Goal: Task Accomplishment & Management: Complete application form

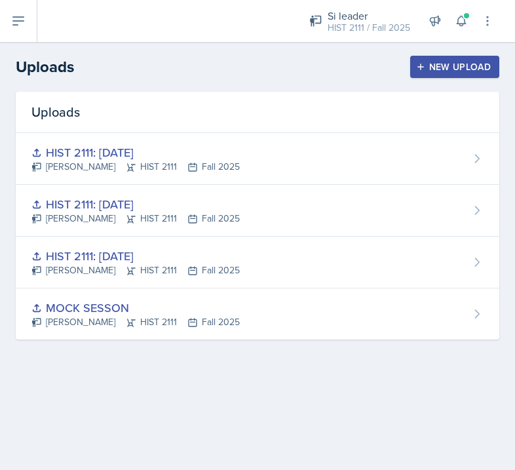
click at [434, 65] on div "New Upload" at bounding box center [455, 67] width 73 height 10
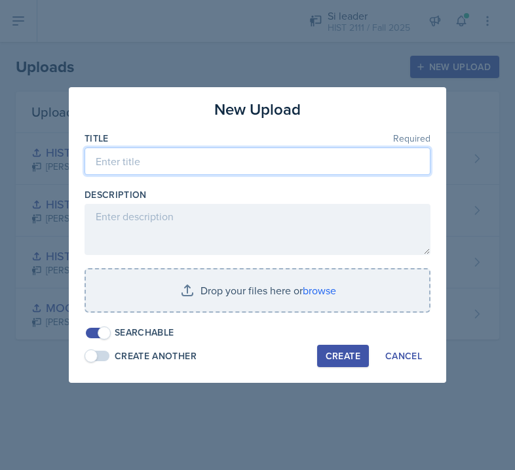
click at [349, 155] on input at bounding box center [258, 161] width 346 height 28
type input "h"
type input "HIST 2111: [DATE]"
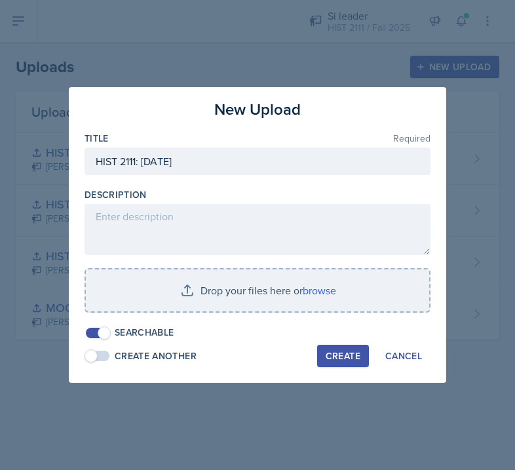
click at [337, 360] on div "Create" at bounding box center [343, 356] width 35 height 10
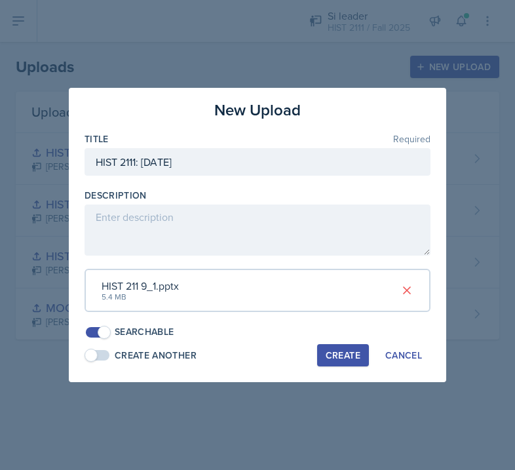
click at [352, 350] on div "Create" at bounding box center [343, 355] width 35 height 10
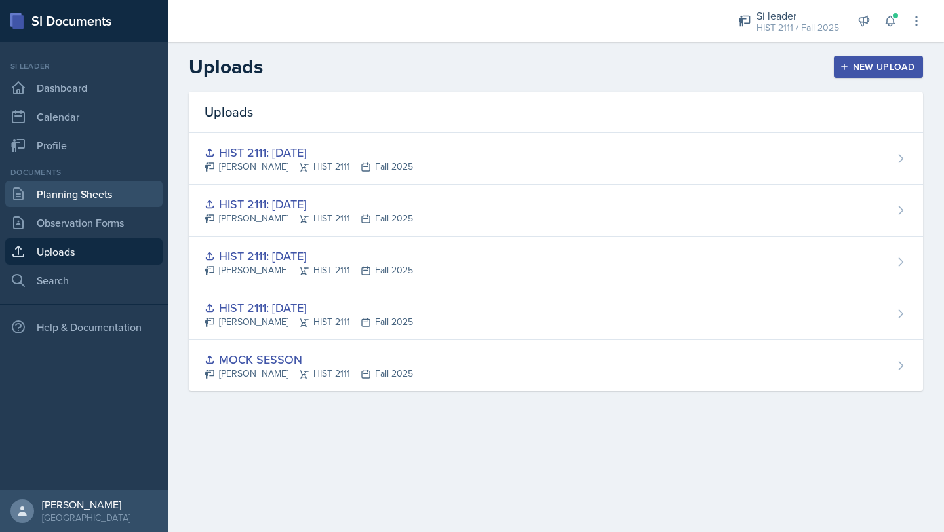
click at [109, 206] on link "Planning Sheets" at bounding box center [83, 194] width 157 height 26
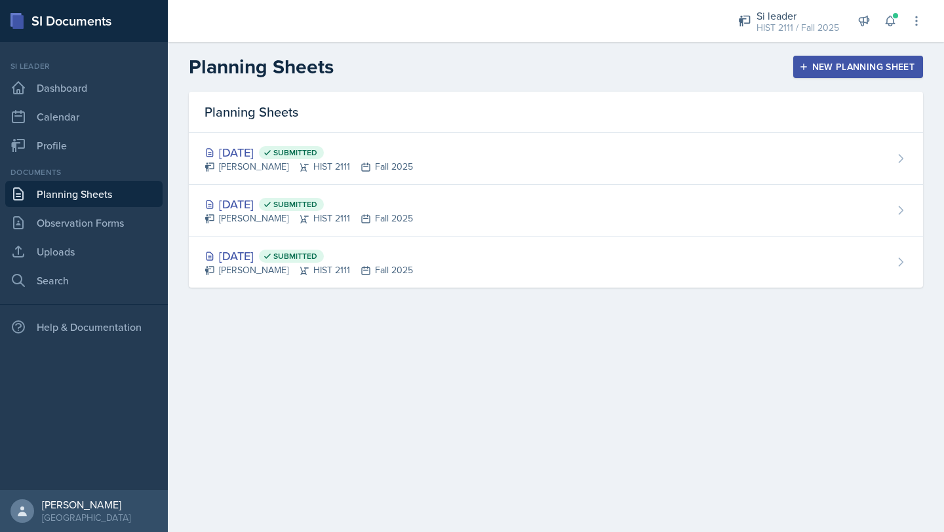
click at [514, 62] on div "New Planning Sheet" at bounding box center [857, 67] width 113 height 10
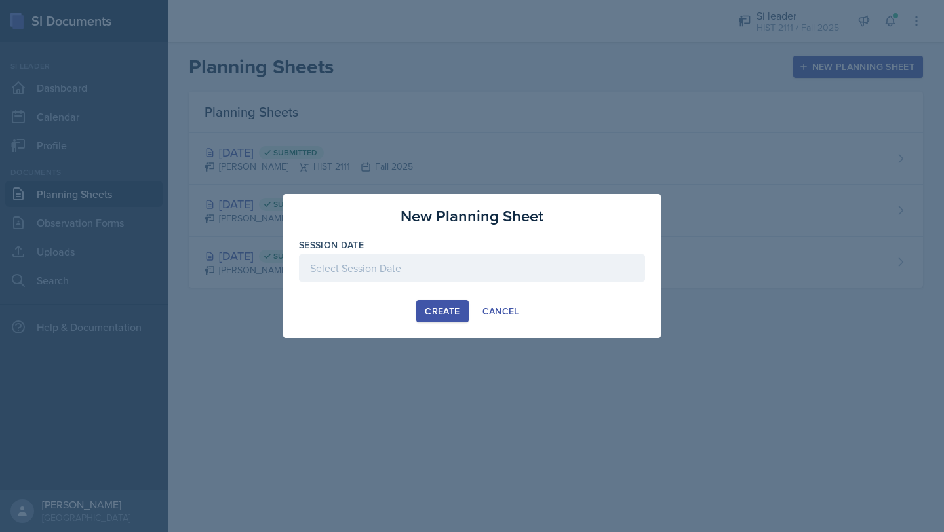
click at [475, 271] on div at bounding box center [472, 268] width 346 height 28
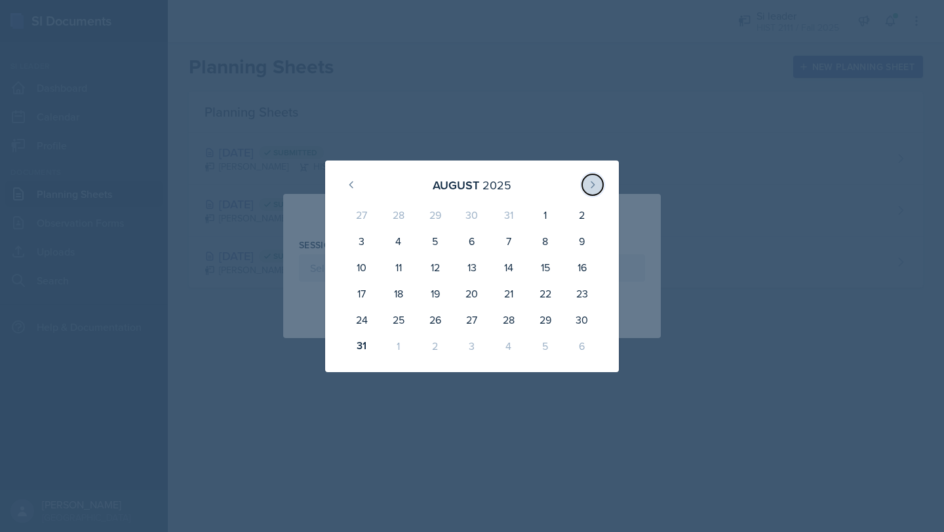
click at [514, 182] on button at bounding box center [592, 184] width 21 height 21
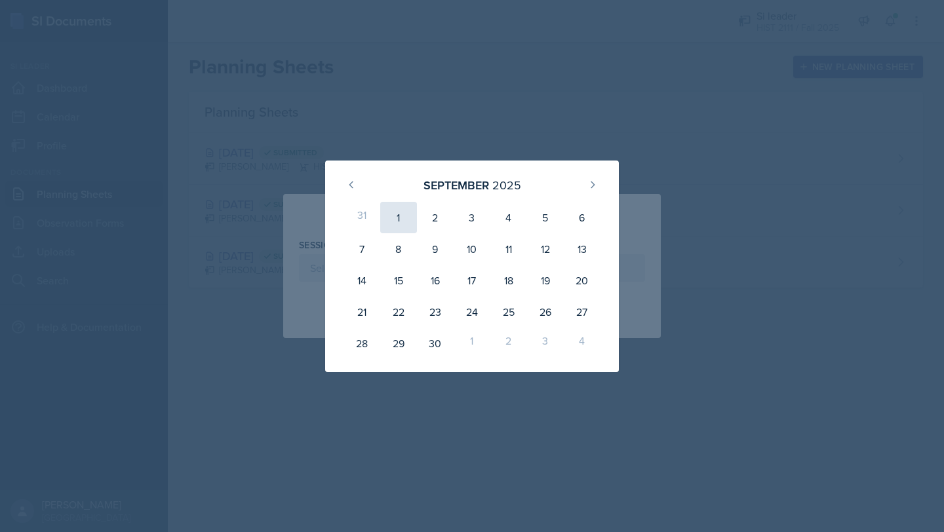
click at [394, 220] on div "1" at bounding box center [398, 217] width 37 height 31
type input "[DATE]"
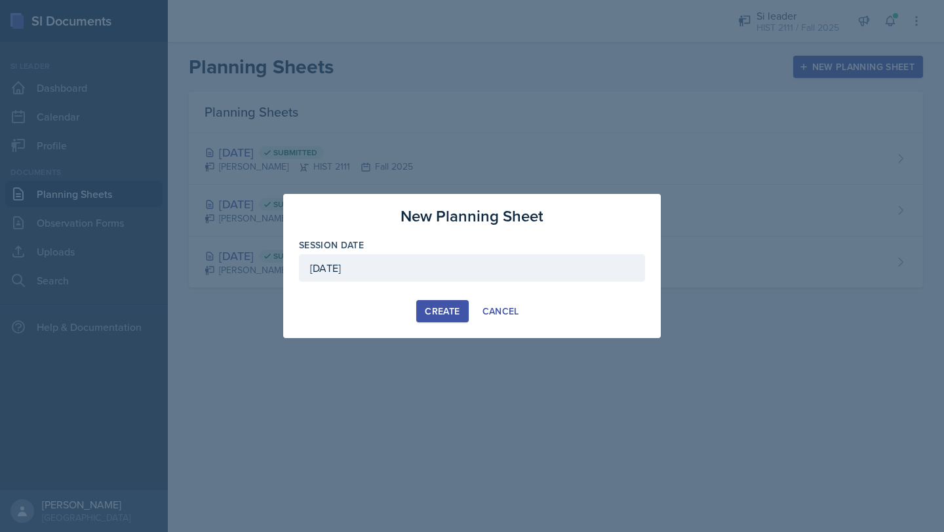
click at [442, 316] on div "Create" at bounding box center [442, 311] width 35 height 10
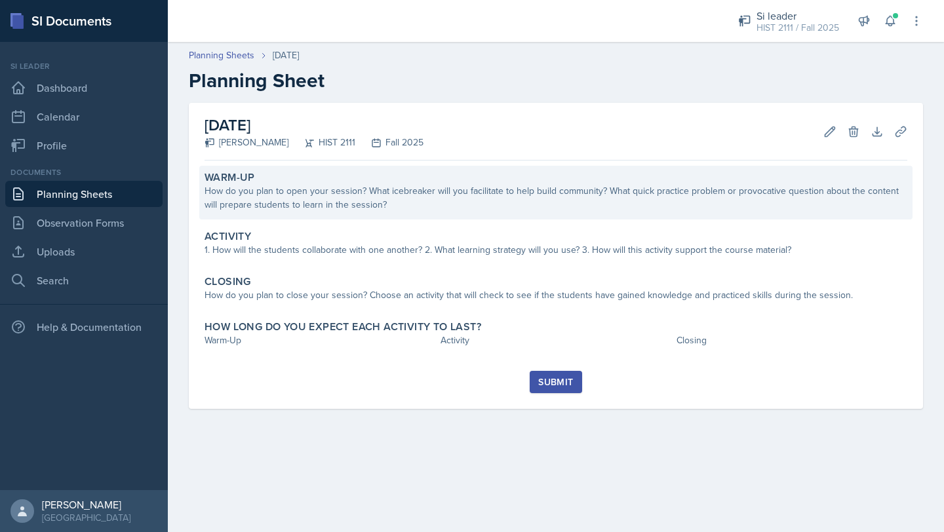
click at [514, 195] on div "How do you plan to open your session? What icebreaker will you facilitate to he…" at bounding box center [555, 198] width 702 height 28
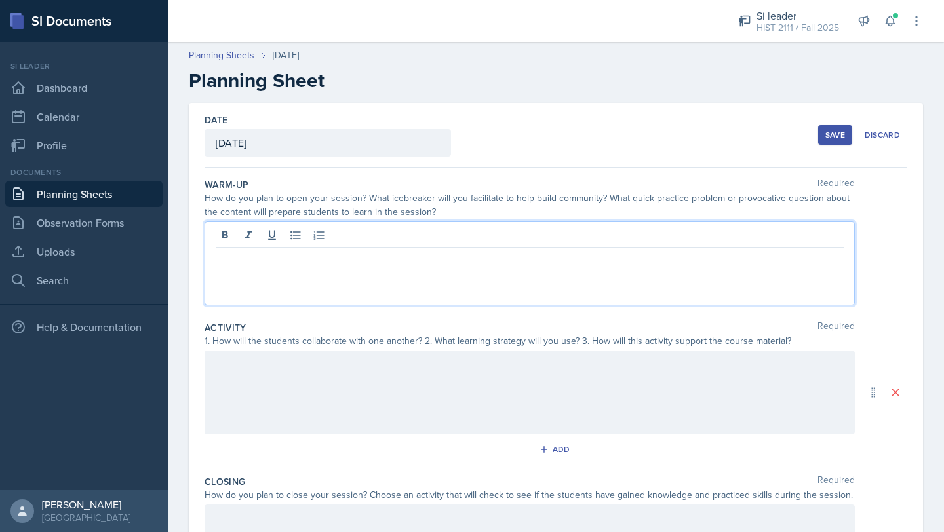
click at [316, 238] on div at bounding box center [529, 263] width 650 height 84
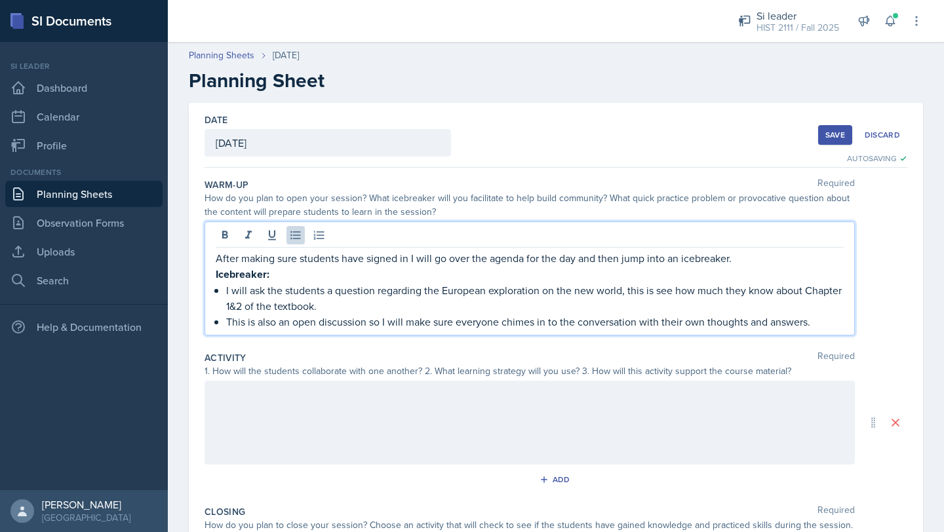
click at [514, 395] on div at bounding box center [529, 423] width 650 height 84
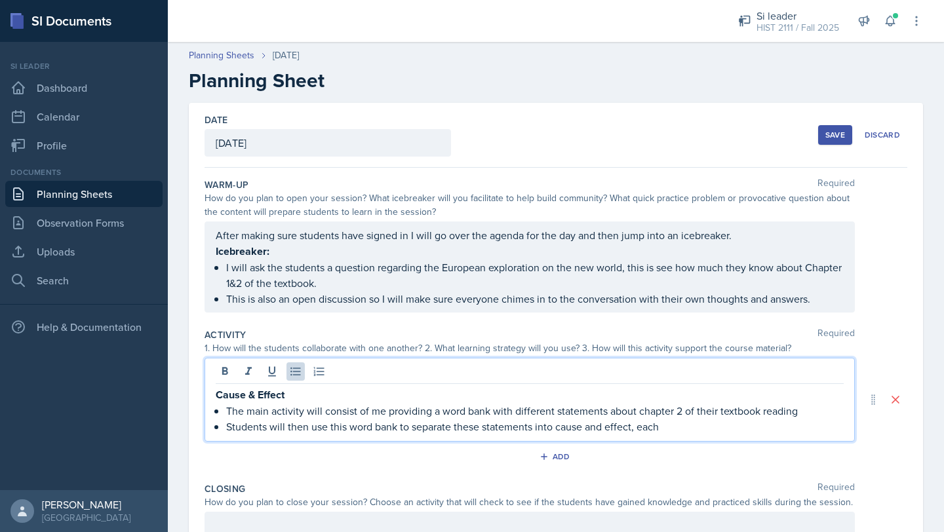
click at [514, 412] on p "The main activity will consist of me providing a word bank with different state…" at bounding box center [534, 411] width 617 height 16
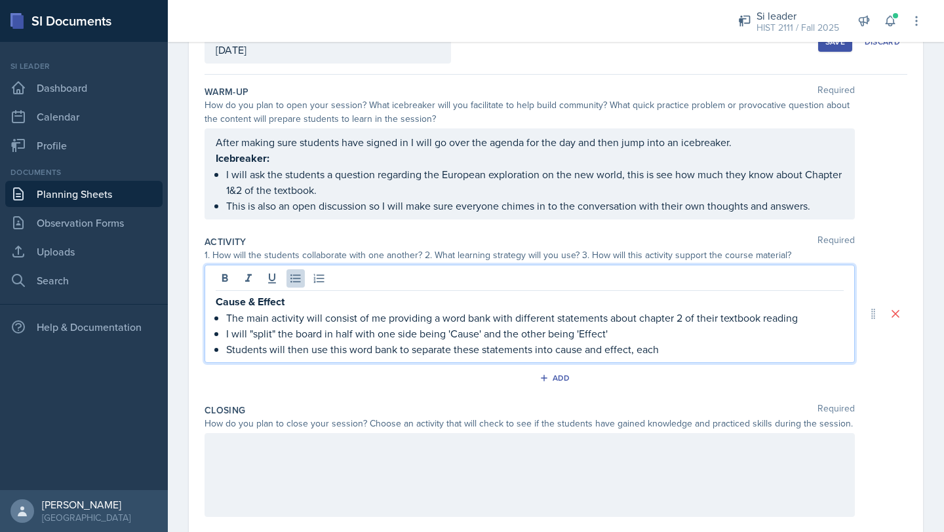
scroll to position [94, 0]
click at [514, 344] on p "Students will then use this word bank to separate these statements into cause a…" at bounding box center [534, 348] width 617 height 16
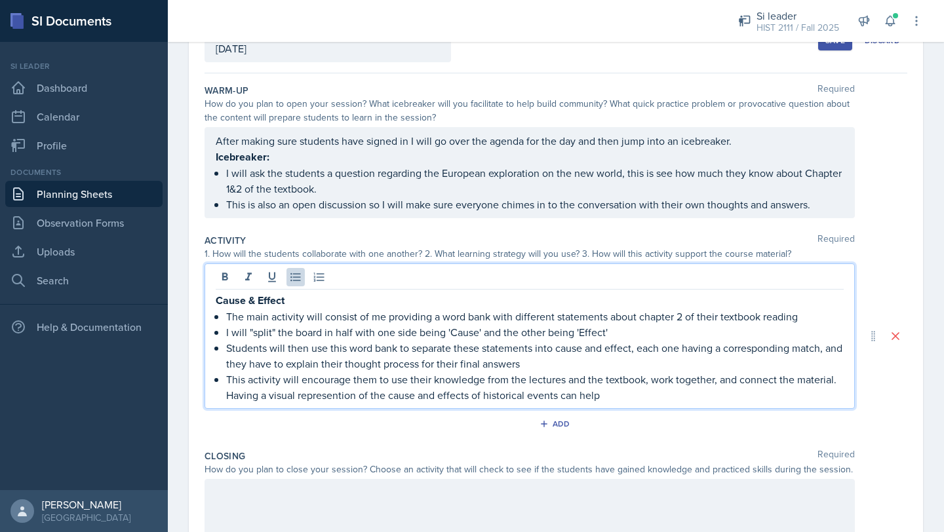
click at [333, 394] on p "This activity will encourage them to use their knowledge from the lectures and …" at bounding box center [534, 387] width 617 height 31
click at [339, 394] on p "This activity will encourage them to use their knowledge from the lectures and …" at bounding box center [534, 387] width 617 height 31
click at [514, 380] on p "This activity will encourage them to use their knowledge from the lectures and …" at bounding box center [534, 387] width 617 height 31
click at [514, 398] on p "This activity will encourage them to use their knowledge from the lectures and …" at bounding box center [534, 387] width 617 height 31
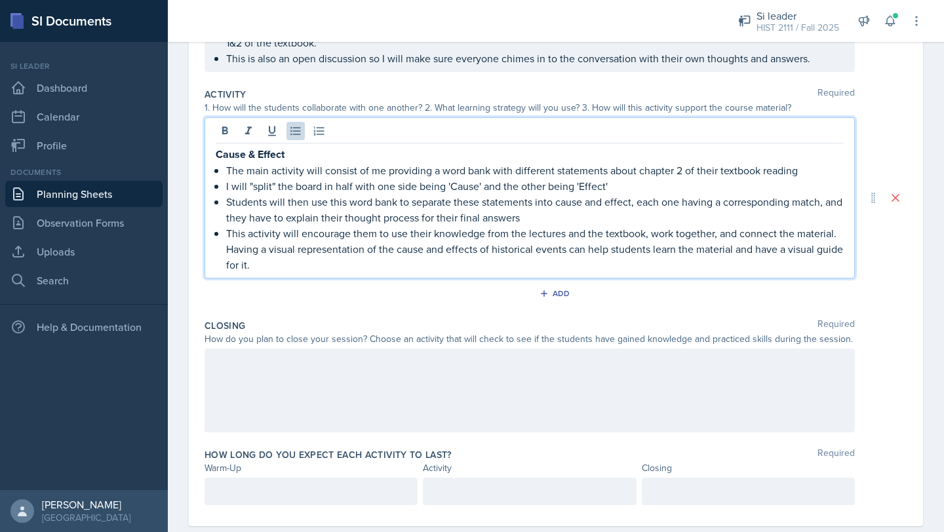
click at [514, 352] on div at bounding box center [529, 391] width 650 height 84
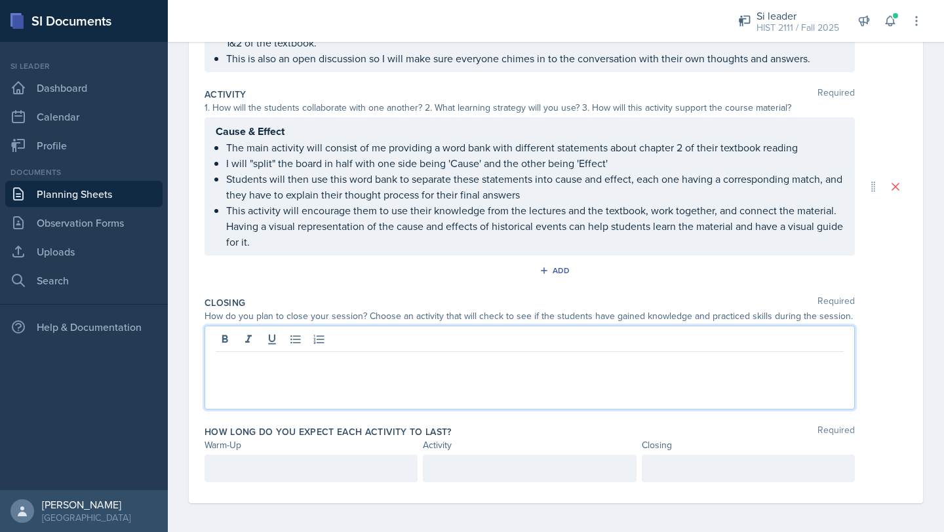
scroll to position [242, 0]
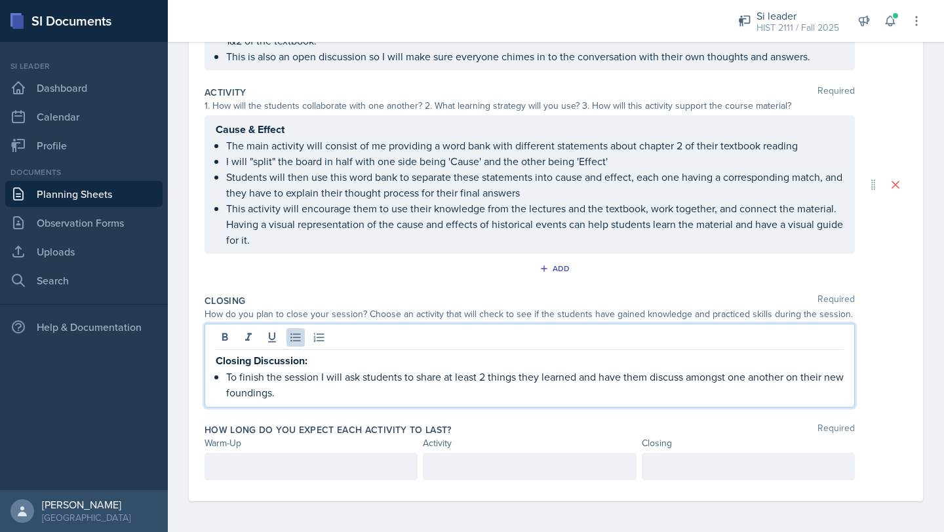
click at [279, 393] on p "To finish the session I will ask students to share at least 2 things they learn…" at bounding box center [534, 384] width 617 height 31
click at [261, 393] on p "To finish the session I will ask students to share at least 2 things they learn…" at bounding box center [534, 384] width 617 height 31
click at [336, 387] on p "To finish the session I will ask students to share at least 2 things they learn…" at bounding box center [534, 384] width 617 height 31
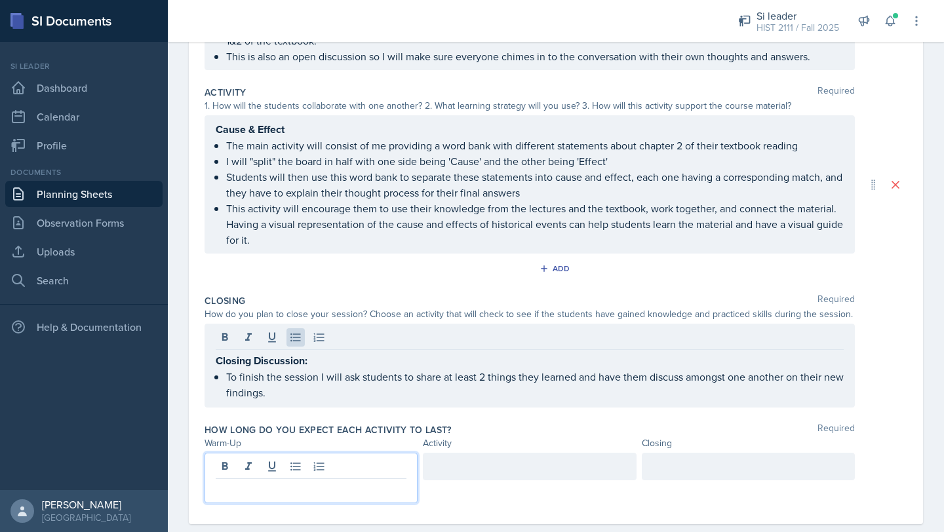
click at [286, 469] on p at bounding box center [311, 490] width 191 height 16
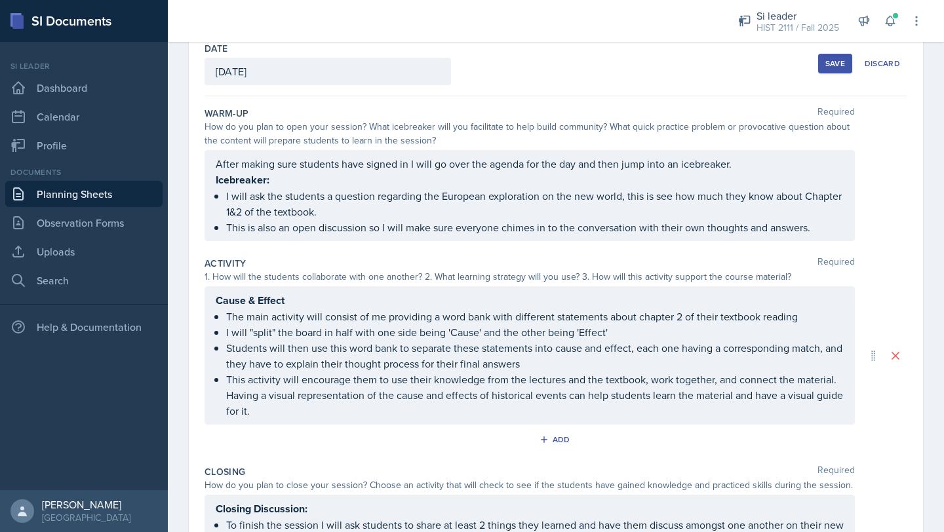
scroll to position [210, 0]
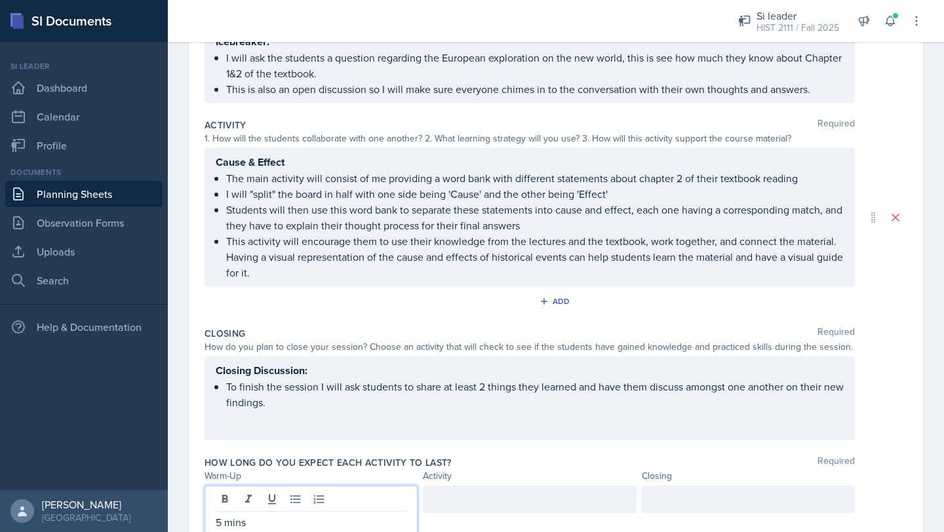
click at [470, 469] on div at bounding box center [529, 500] width 213 height 28
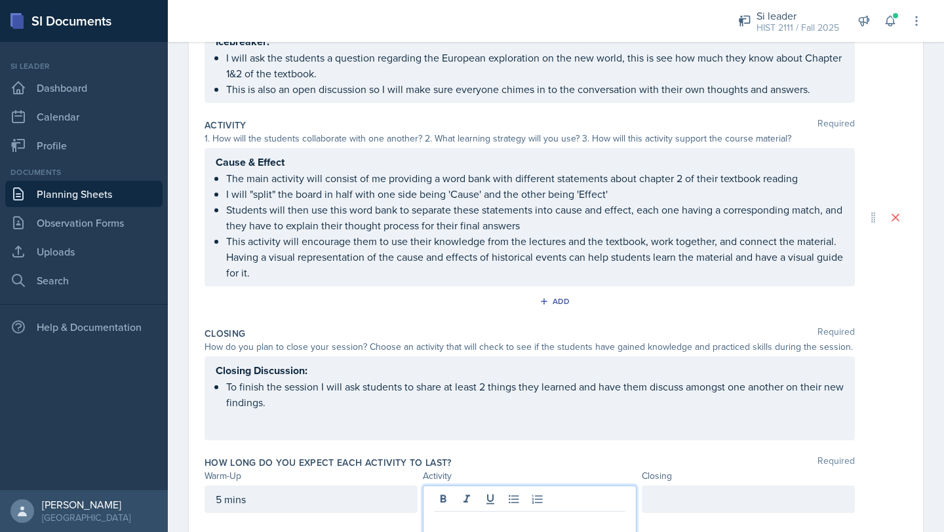
scroll to position [233, 0]
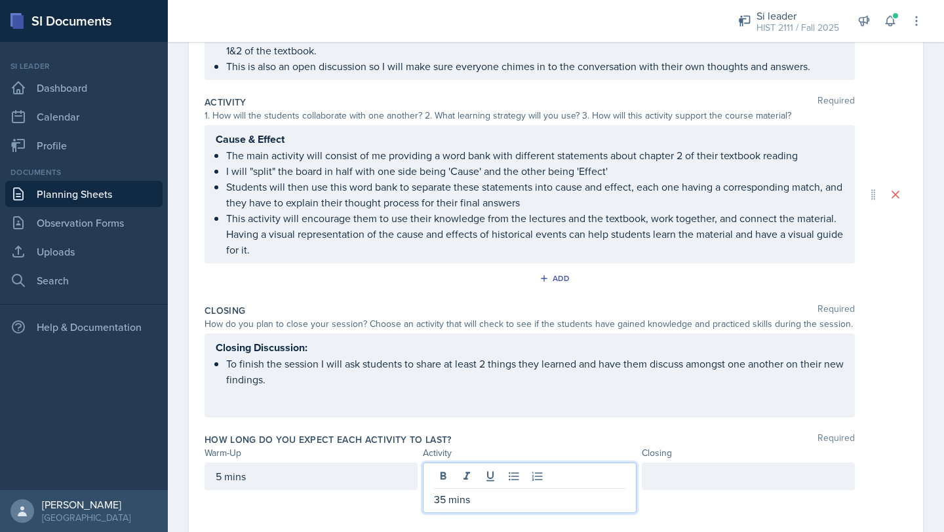
click at [514, 469] on div at bounding box center [748, 477] width 213 height 28
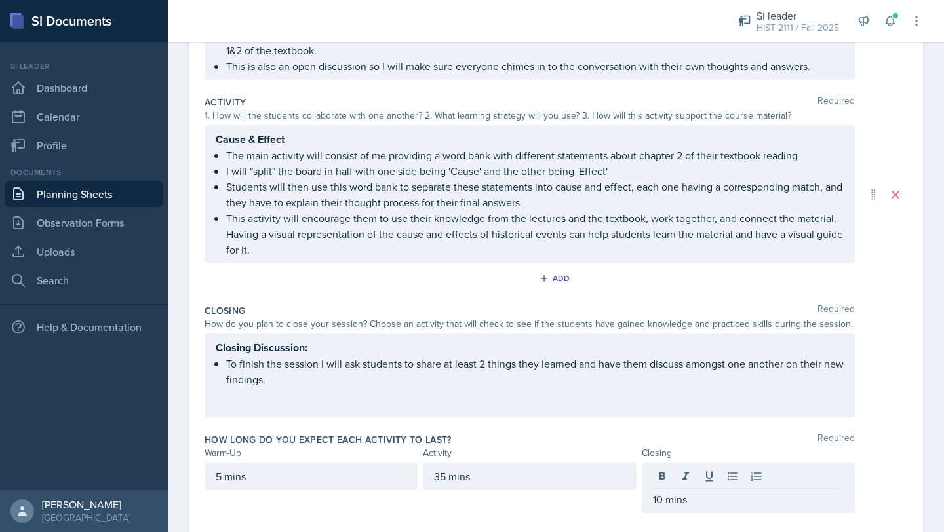
click at [514, 421] on div "Closing Required How do you plan to close your session? Choose an activity that…" at bounding box center [555, 363] width 702 height 129
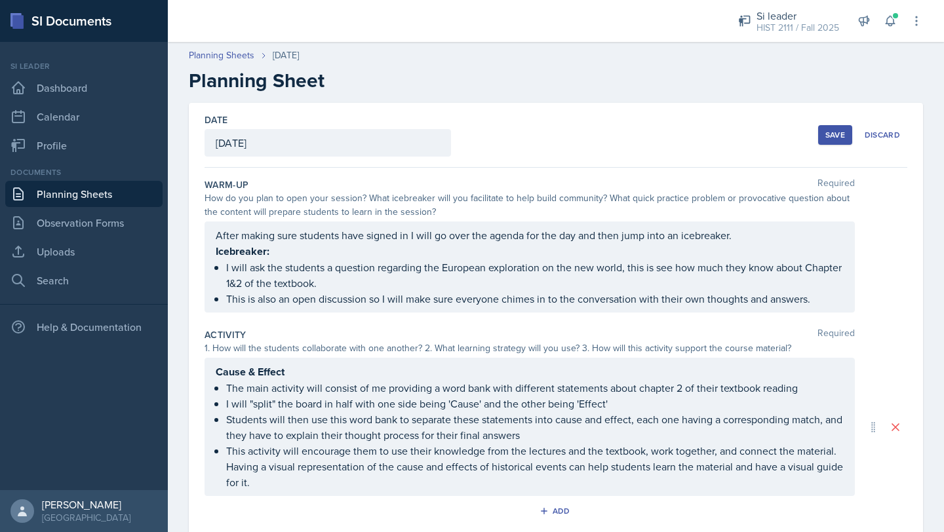
scroll to position [242, 0]
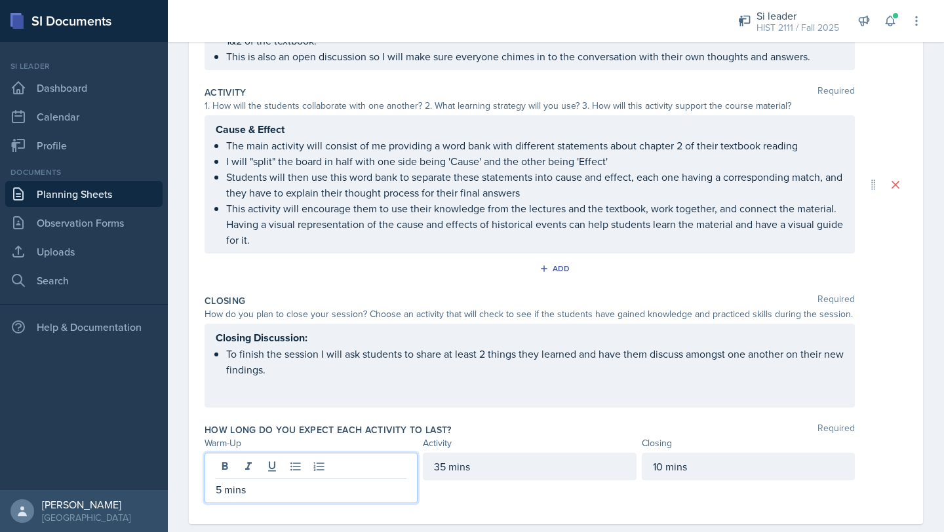
click at [224, 469] on p "5 mins" at bounding box center [311, 490] width 191 height 16
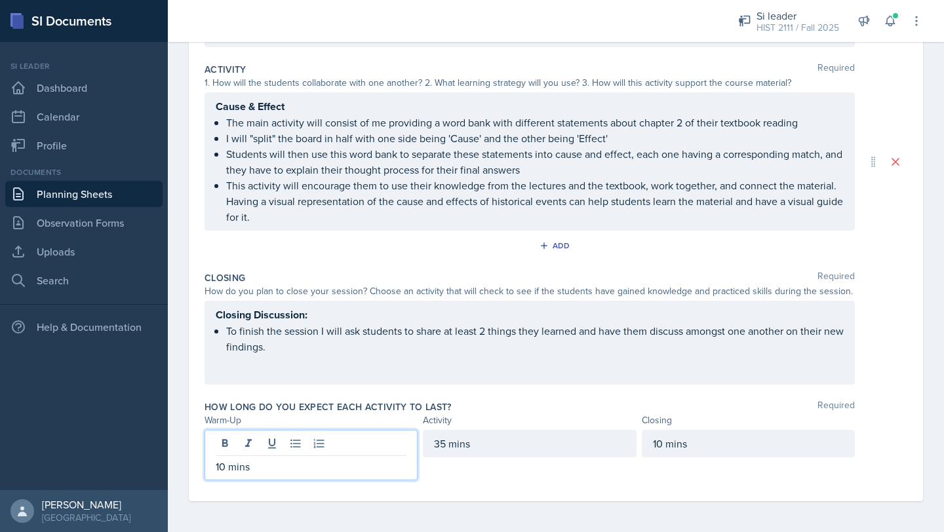
click at [514, 448] on div "10 mins" at bounding box center [748, 444] width 213 height 28
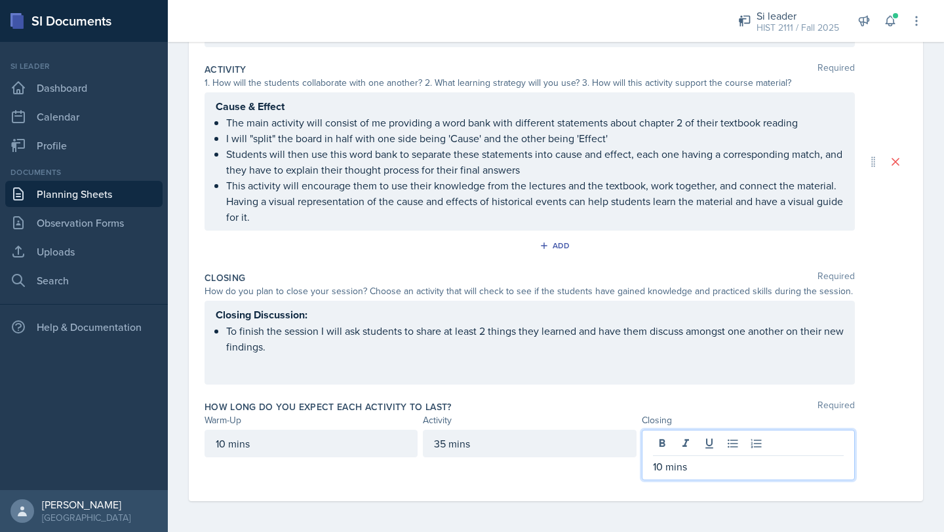
click at [514, 469] on p "10 mins" at bounding box center [748, 467] width 191 height 16
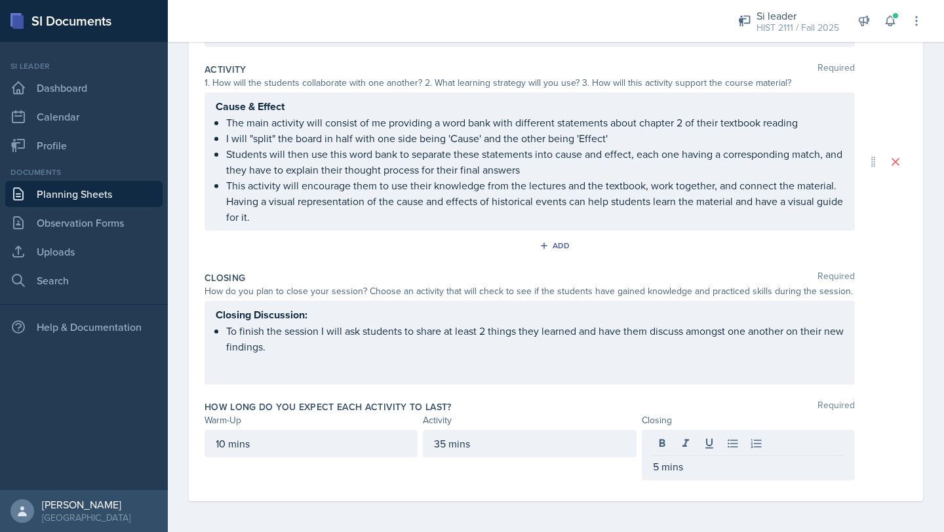
click at [514, 365] on div "Closing Discussion: To finish the session I will ask students to share at least…" at bounding box center [529, 343] width 650 height 84
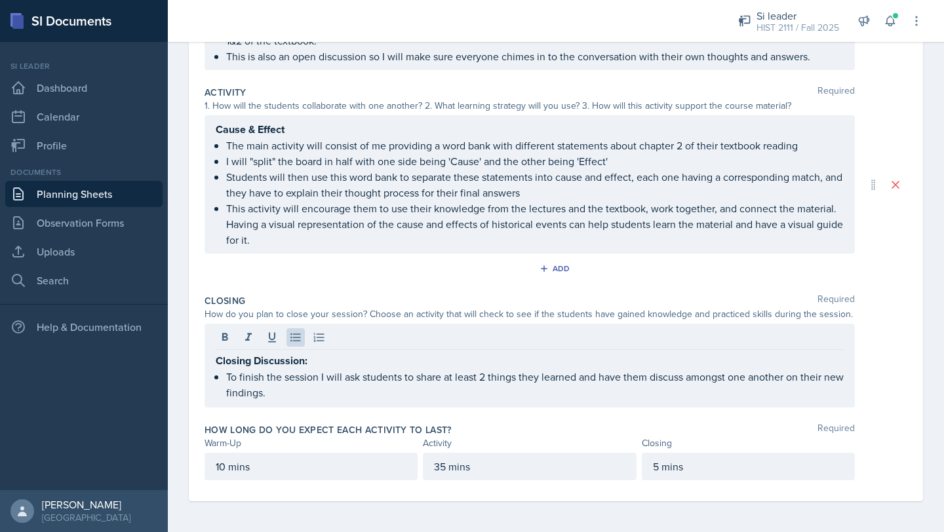
click at [514, 337] on div "Closing Discussion: To finish the session I will ask students to share at least…" at bounding box center [555, 366] width 702 height 84
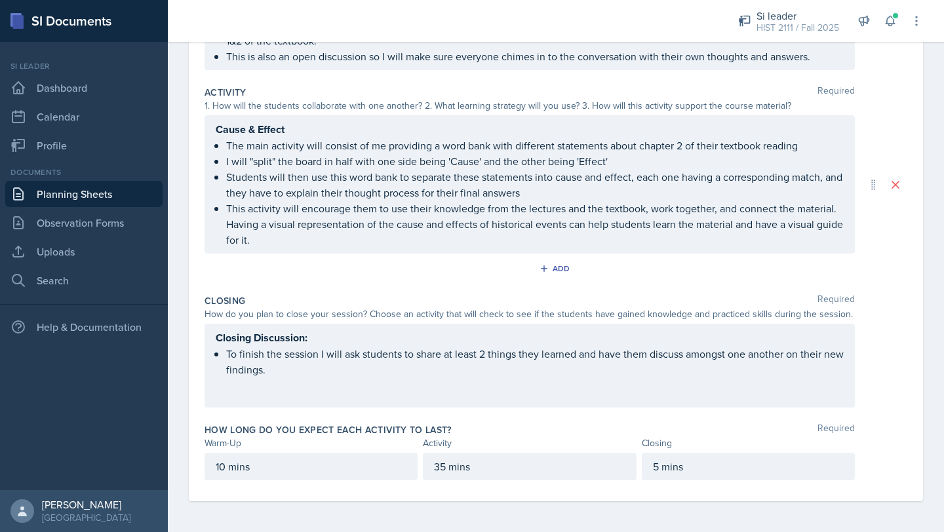
scroll to position [0, 0]
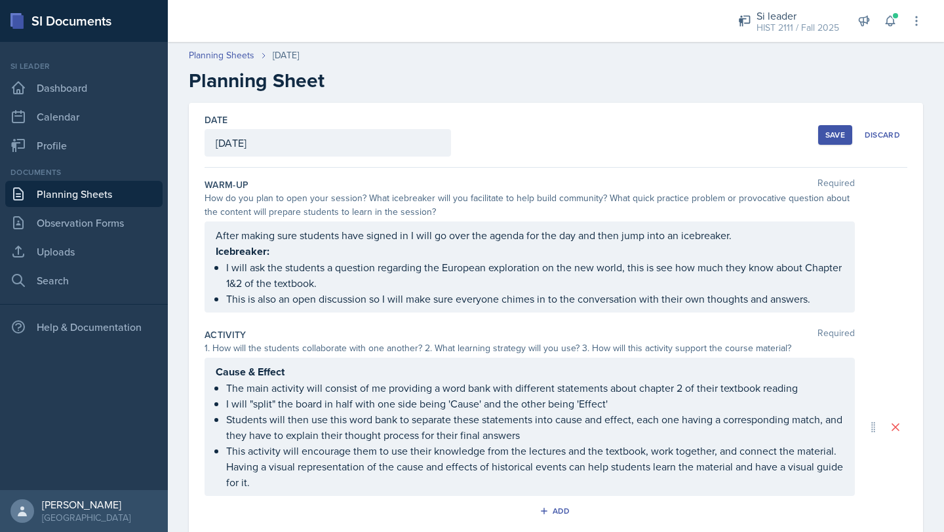
click at [514, 133] on div "Save" at bounding box center [835, 135] width 20 height 10
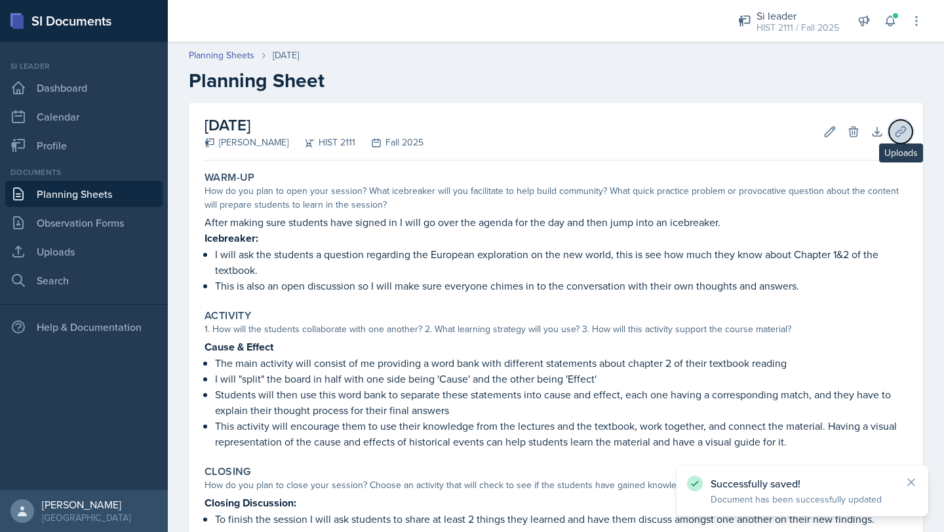
click at [514, 142] on button "Uploads" at bounding box center [901, 132] width 24 height 24
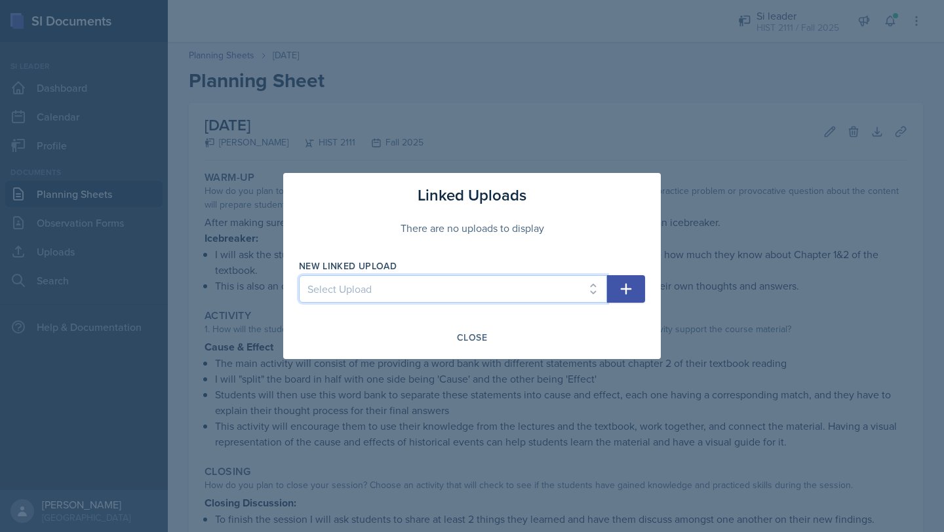
click at [484, 302] on select "Select Upload MOCK SESSON HIST 2111: [DATE] HIST 2111: [DATE] HIST 2111: [DATE]…" at bounding box center [453, 289] width 308 height 28
select select "b9368665-93d5-4888-be6d-eb9431e2795c"
click at [299, 275] on select "Select Upload MOCK SESSON HIST 2111: [DATE] HIST 2111: [DATE] HIST 2111: [DATE]…" at bounding box center [453, 289] width 308 height 28
drag, startPoint x: 474, startPoint y: 368, endPoint x: 614, endPoint y: 286, distance: 162.7
click at [514, 286] on button "button" at bounding box center [626, 289] width 38 height 28
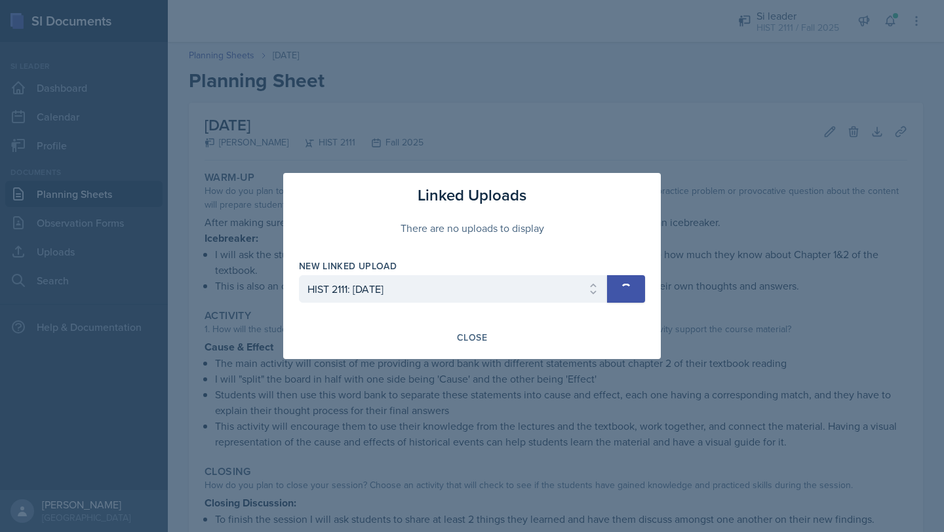
select select
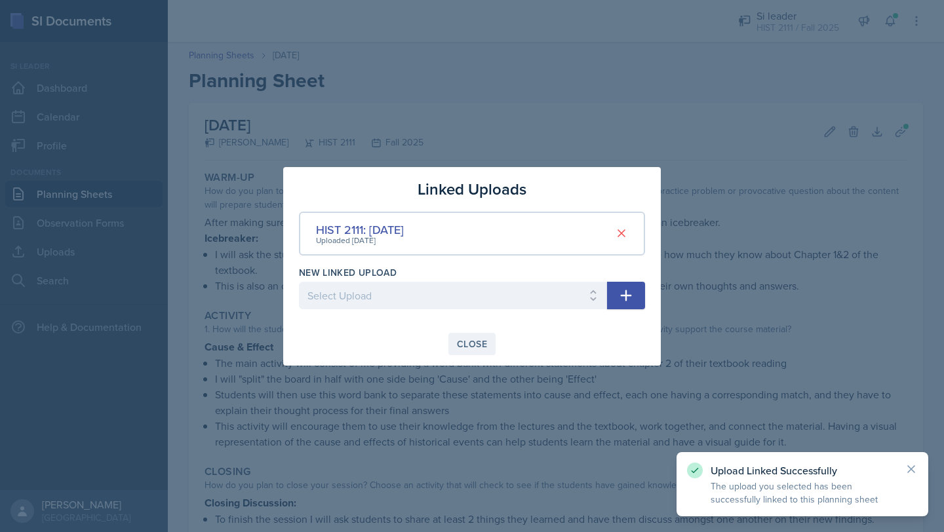
drag, startPoint x: 614, startPoint y: 286, endPoint x: 464, endPoint y: 345, distance: 161.5
click at [464, 345] on div "Close" at bounding box center [472, 344] width 30 height 10
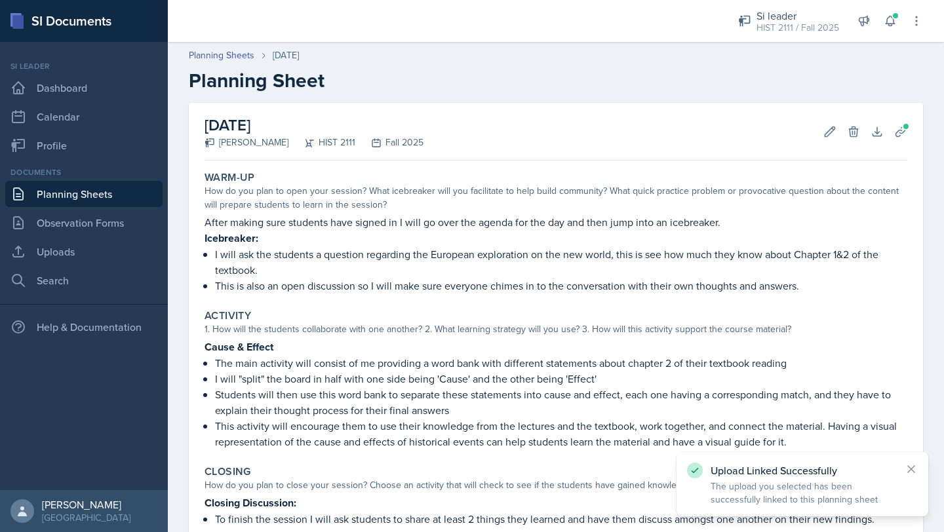
scroll to position [145, 0]
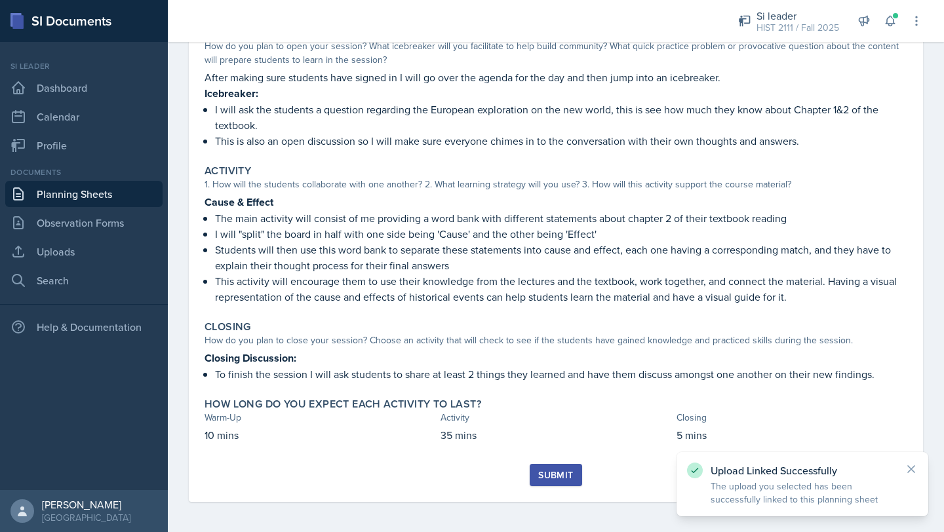
drag, startPoint x: 464, startPoint y: 345, endPoint x: 553, endPoint y: 472, distance: 154.7
click at [514, 469] on div "Submit" at bounding box center [555, 475] width 35 height 10
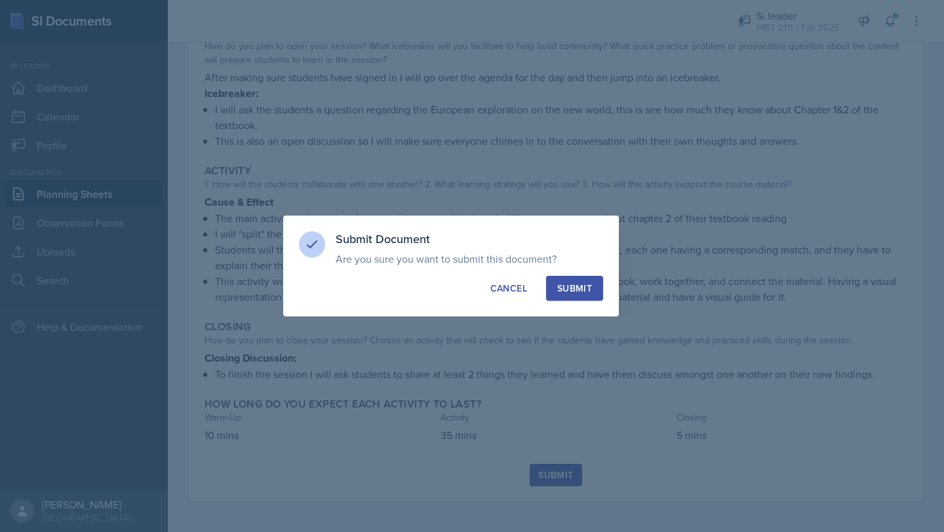
click at [514, 292] on div "Submit" at bounding box center [574, 288] width 35 height 13
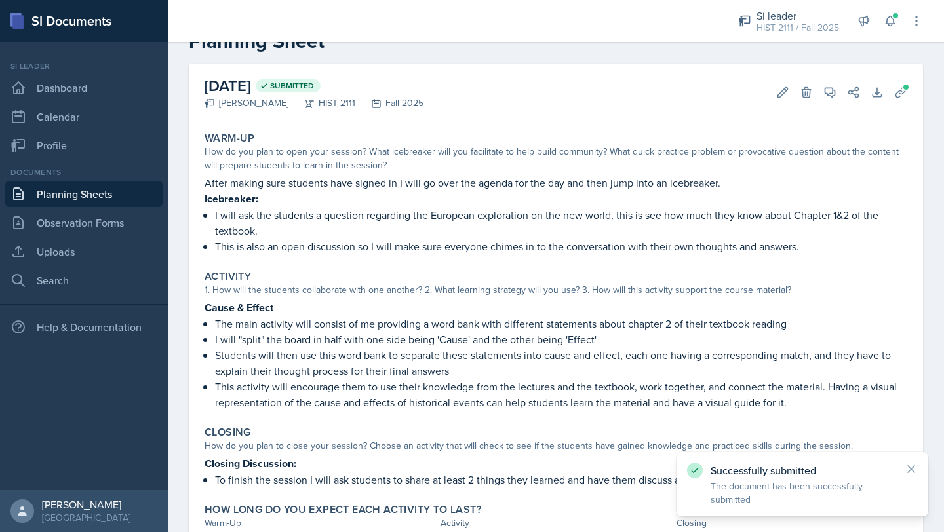
scroll to position [0, 0]
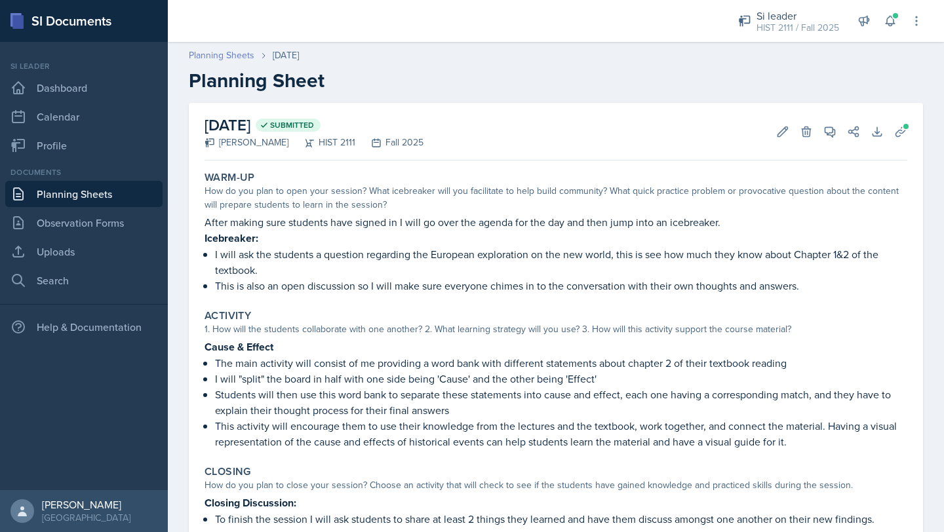
click at [236, 57] on link "Planning Sheets" at bounding box center [222, 55] width 66 height 14
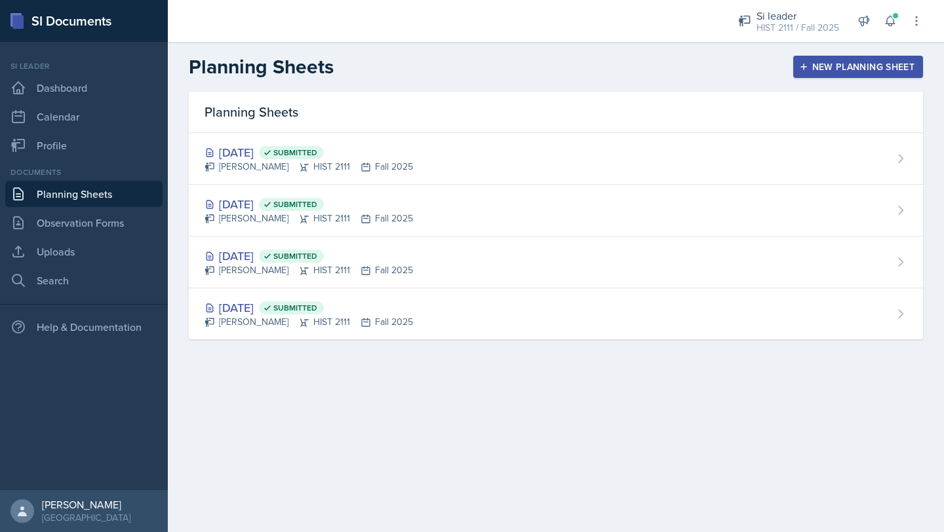
click at [514, 77] on button "New Planning Sheet" at bounding box center [858, 67] width 130 height 22
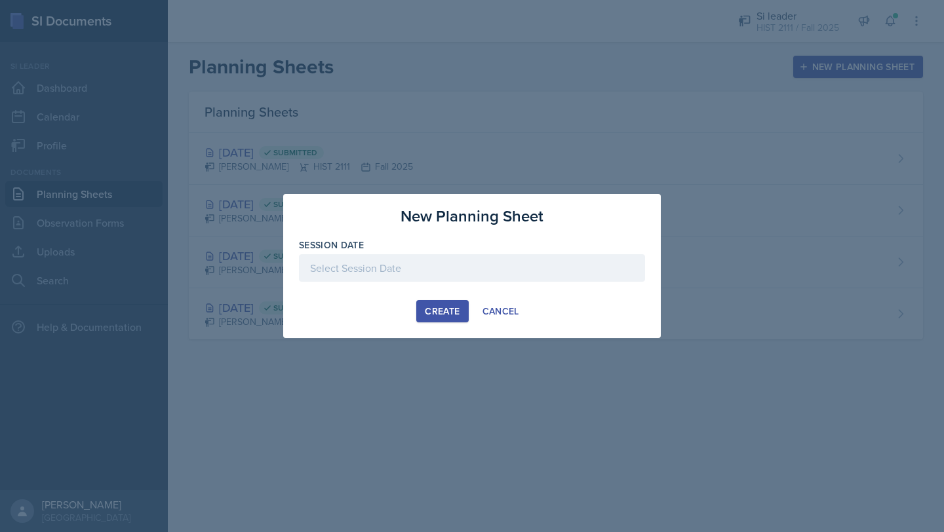
click at [389, 264] on div at bounding box center [472, 268] width 346 height 28
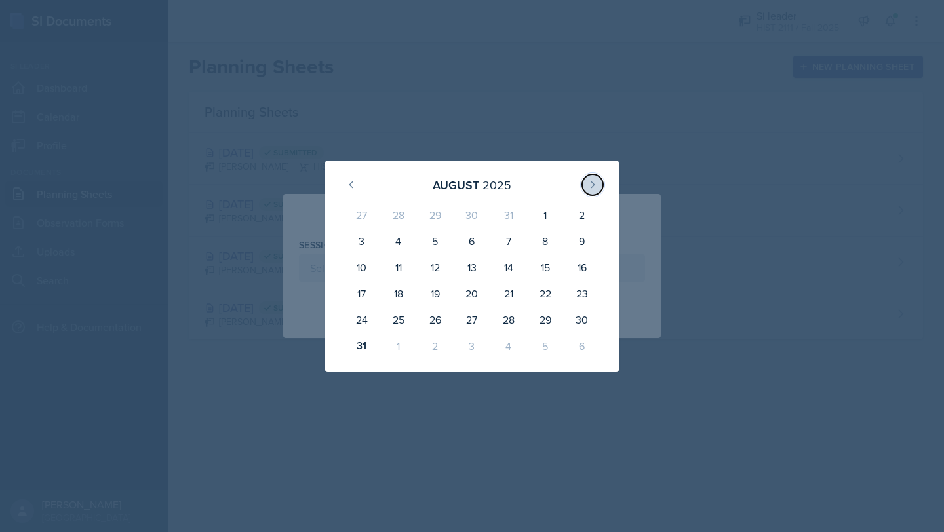
click at [514, 182] on button at bounding box center [592, 184] width 21 height 21
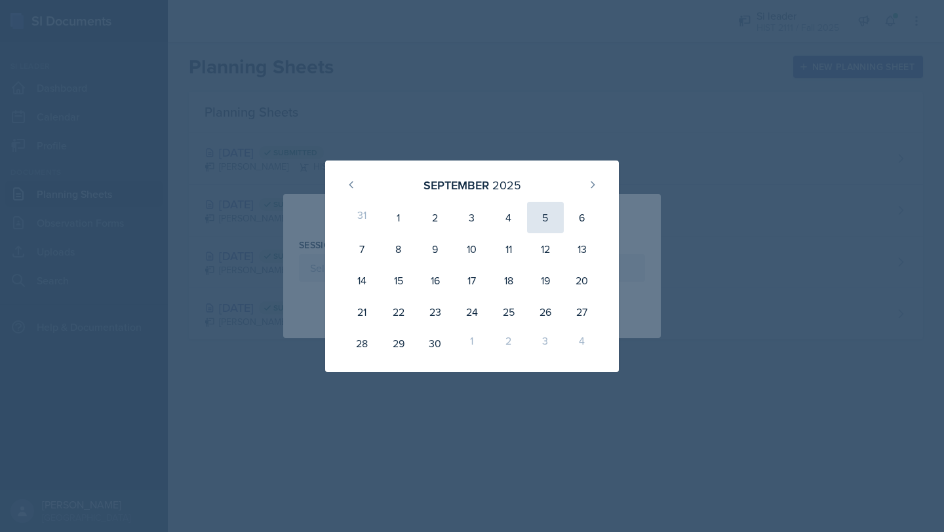
click at [514, 222] on div "5" at bounding box center [545, 217] width 37 height 31
type input "[DATE]"
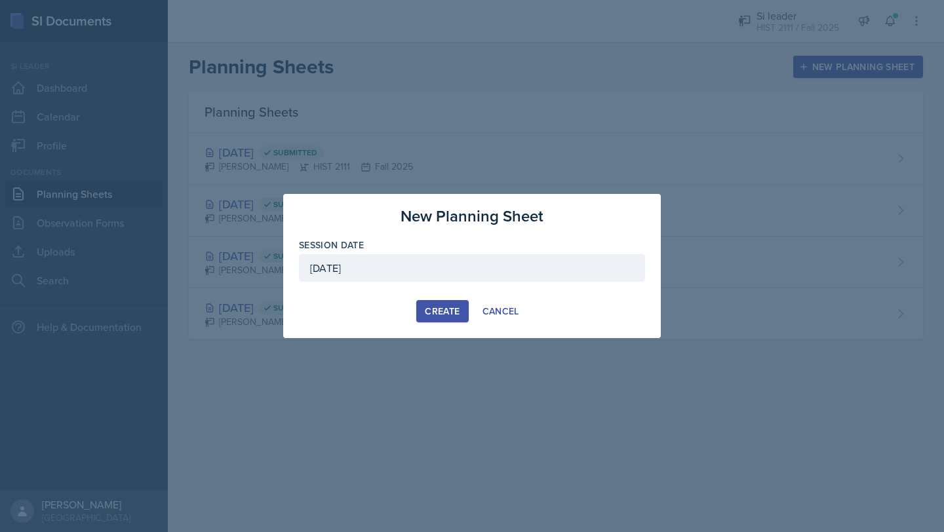
click at [423, 315] on button "Create" at bounding box center [442, 311] width 52 height 22
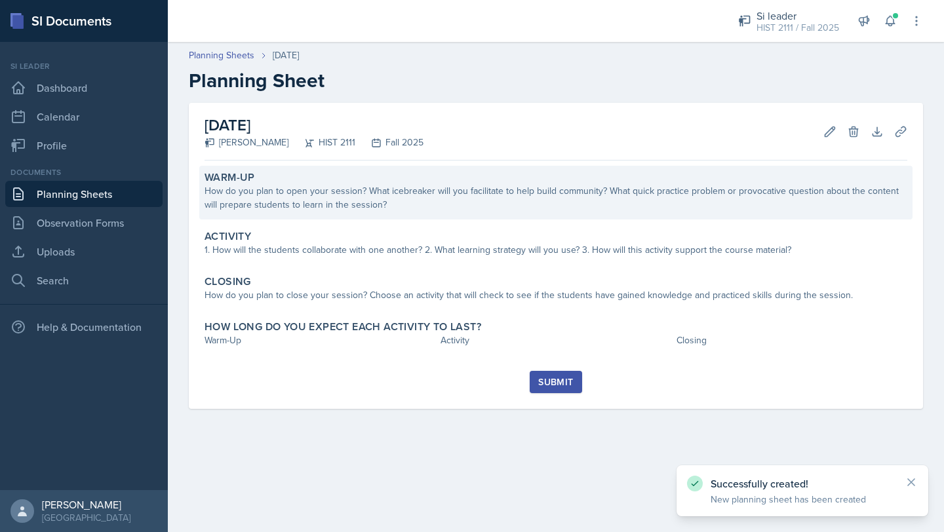
click at [501, 183] on div "Warm-Up" at bounding box center [555, 177] width 702 height 13
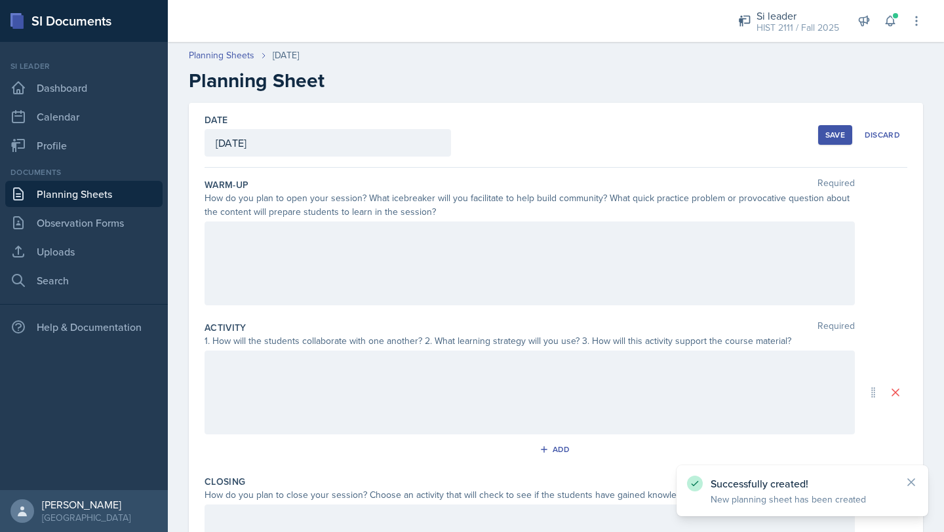
click at [436, 277] on div at bounding box center [529, 263] width 650 height 84
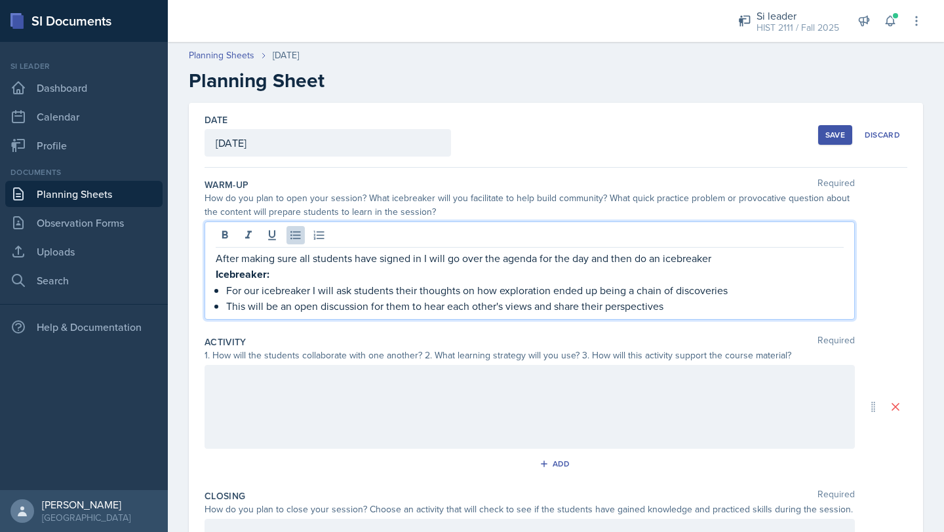
click at [514, 404] on div at bounding box center [529, 407] width 650 height 84
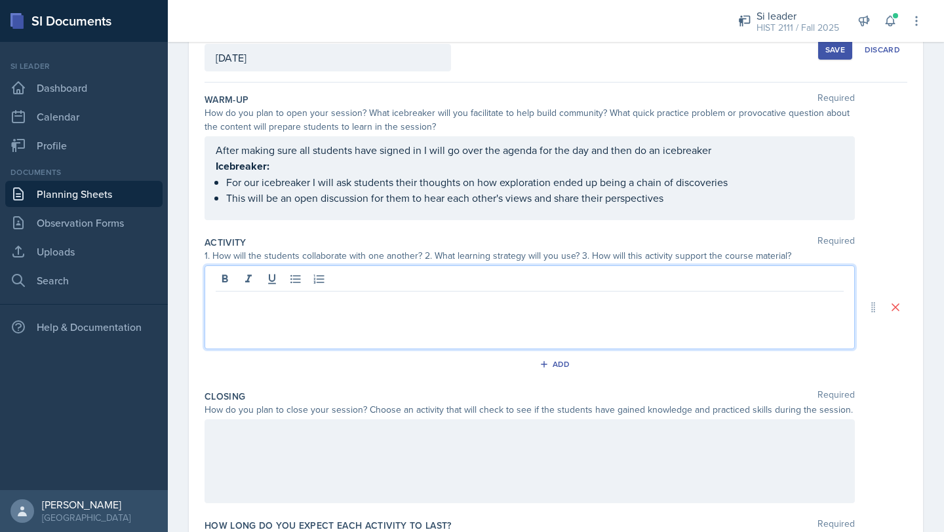
scroll to position [88, 0]
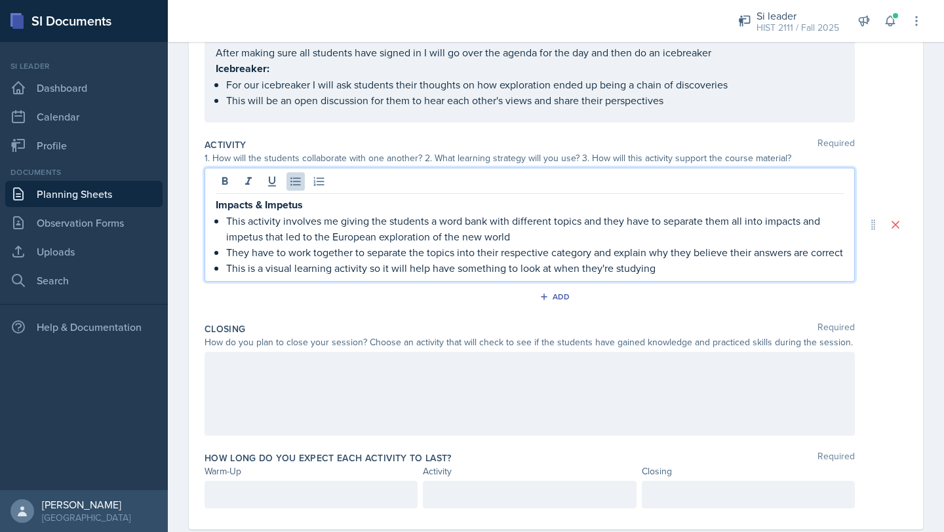
click at [259, 401] on div at bounding box center [529, 394] width 650 height 84
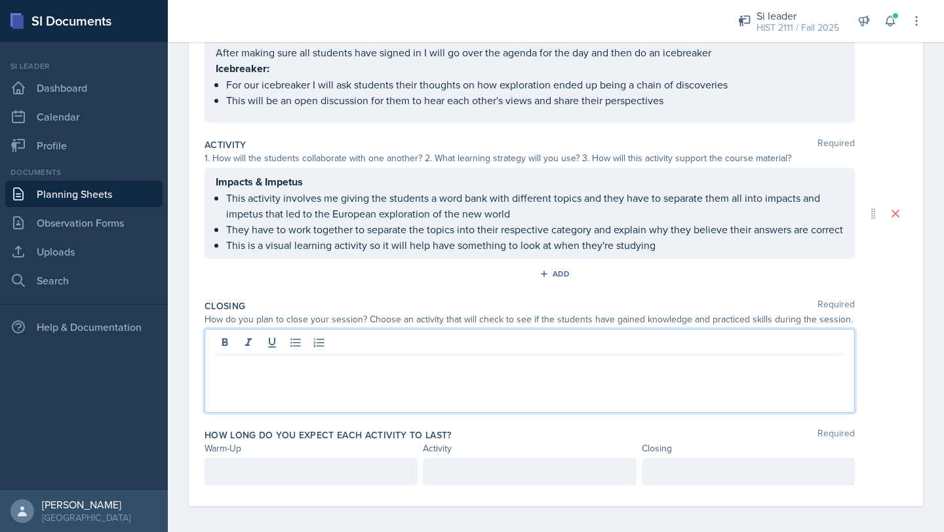
scroll to position [204, 0]
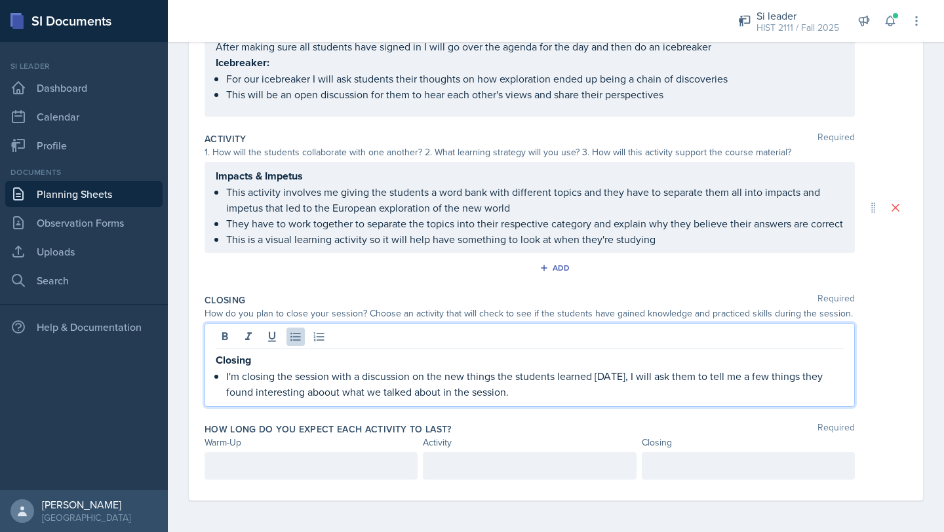
click at [324, 389] on p "I'm closing the session with a discussion on the new things the students learne…" at bounding box center [534, 383] width 617 height 31
click at [514, 394] on p "I'm closing the session with a discussion on the new things the students learne…" at bounding box center [534, 383] width 617 height 31
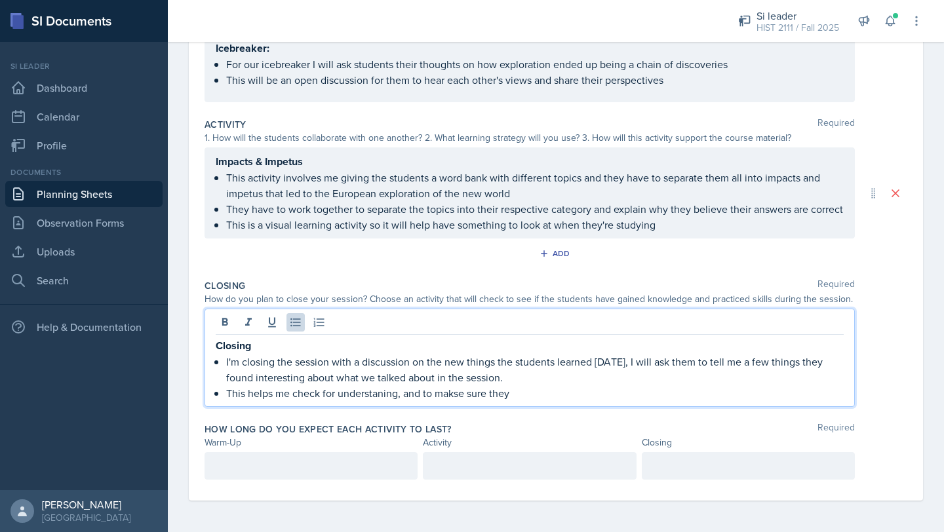
click at [384, 401] on p "This helps me check for understaning, and to makse sure they" at bounding box center [534, 393] width 617 height 16
click at [462, 401] on p "This helps me check for understanding, and to makse sure they" at bounding box center [534, 393] width 617 height 16
click at [514, 401] on p "This helps me check for understanding, and to makes sure they" at bounding box center [534, 393] width 617 height 16
click at [470, 401] on p "This helps me check for understanding, and to makes sure they" at bounding box center [534, 393] width 617 height 16
click at [514, 401] on p "This helps me check for understanding, and to make sure they" at bounding box center [534, 393] width 617 height 16
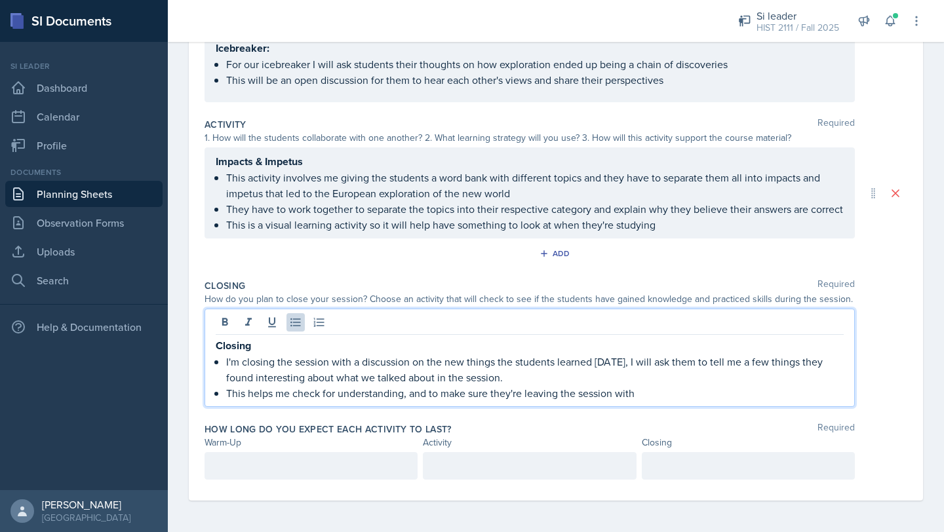
drag, startPoint x: 647, startPoint y: 406, endPoint x: 509, endPoint y: 408, distance: 138.3
click at [509, 401] on p "This helps me check for understanding, and to make sure they're leaving the ses…" at bounding box center [534, 393] width 617 height 16
click at [267, 469] on div at bounding box center [310, 466] width 213 height 28
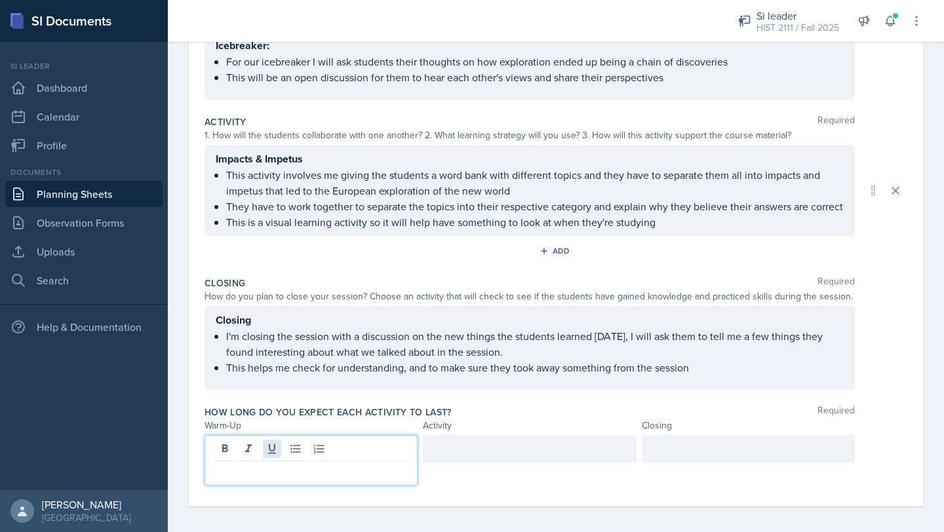
scroll to position [191, 0]
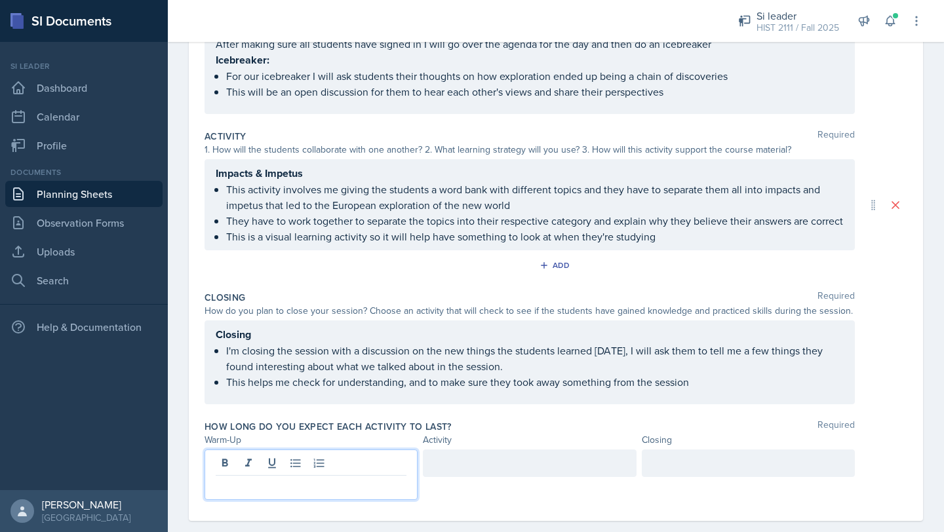
click at [514, 404] on div "Closing I'm closing the session with a discussion on the new things the student…" at bounding box center [529, 362] width 650 height 84
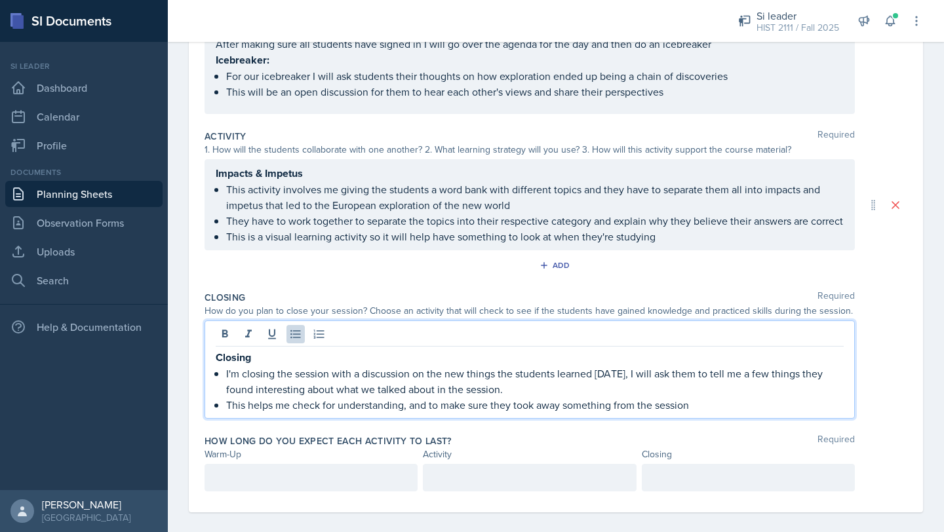
scroll to position [214, 0]
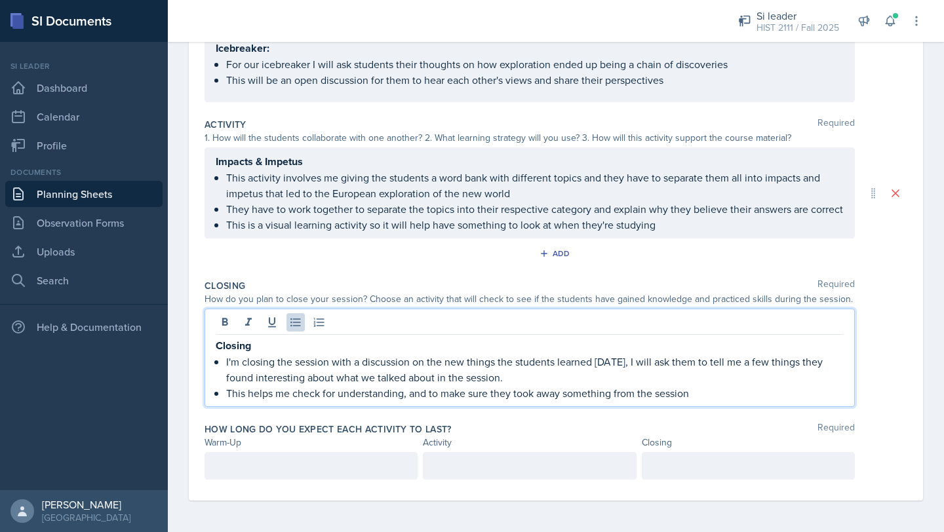
click at [514, 394] on p "This helps me check for understanding, and to make sure they took away somethin…" at bounding box center [534, 393] width 617 height 16
click at [514, 396] on p "This helps me check for understanding, and to make sure they took something fro…" at bounding box center [534, 393] width 617 height 16
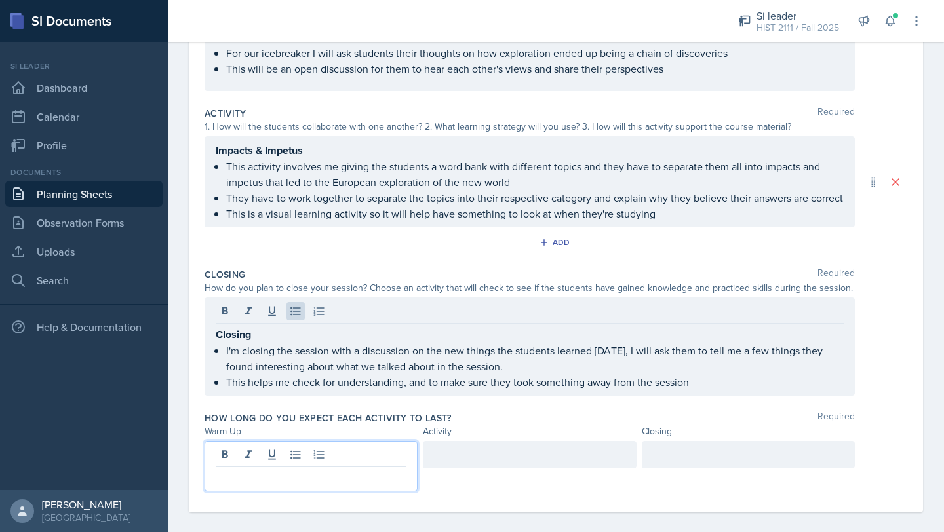
click at [346, 469] on div at bounding box center [310, 466] width 213 height 50
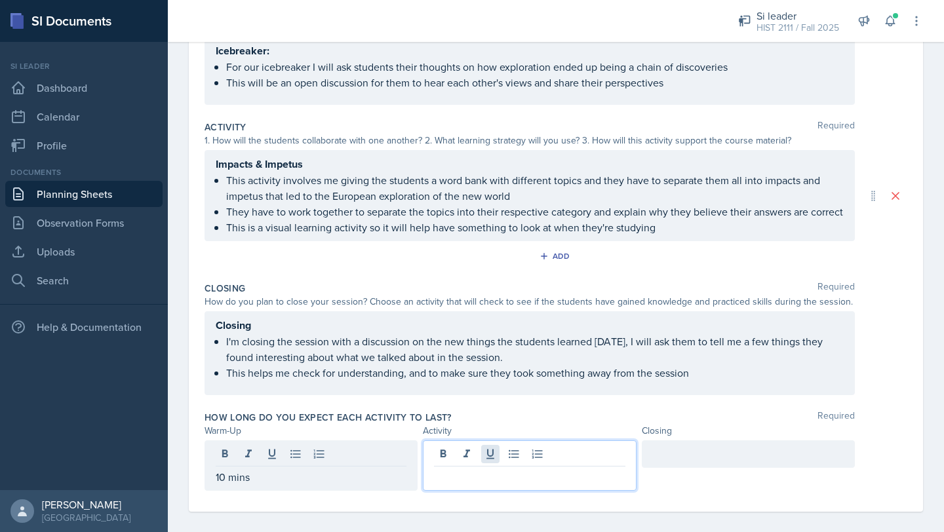
click at [490, 469] on div at bounding box center [529, 465] width 213 height 50
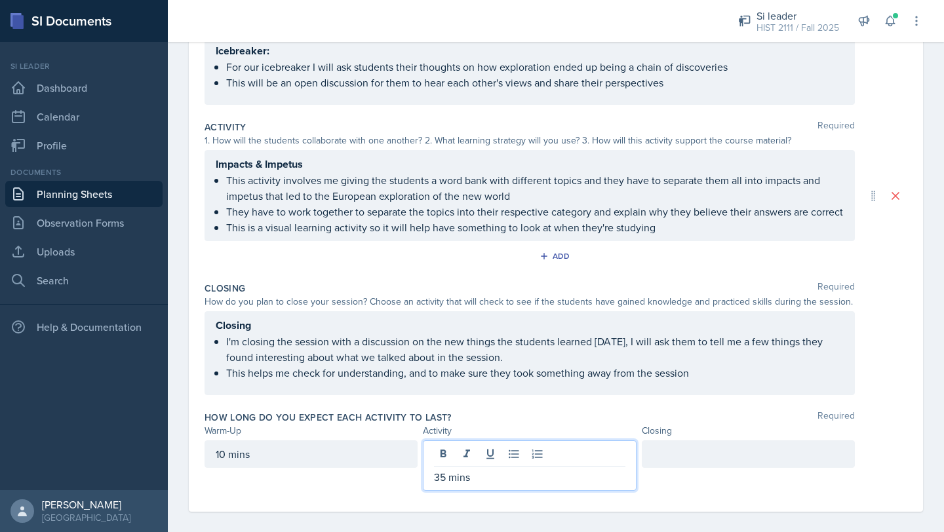
click at [514, 461] on div at bounding box center [748, 454] width 213 height 28
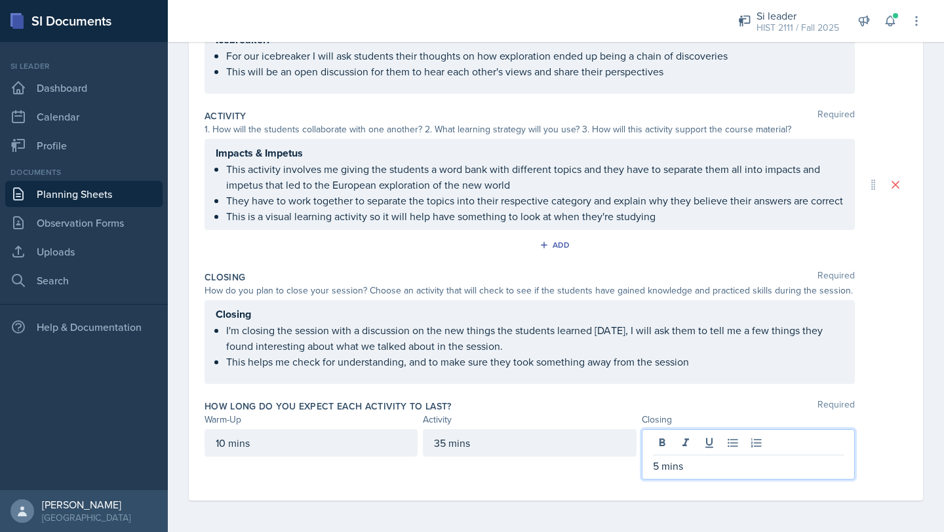
scroll to position [0, 0]
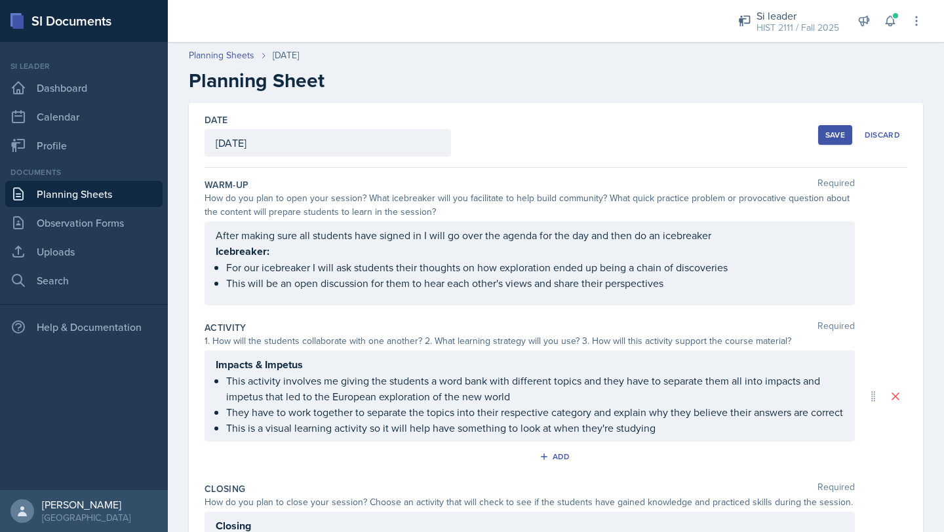
click at [514, 134] on div "Save" at bounding box center [835, 135] width 20 height 10
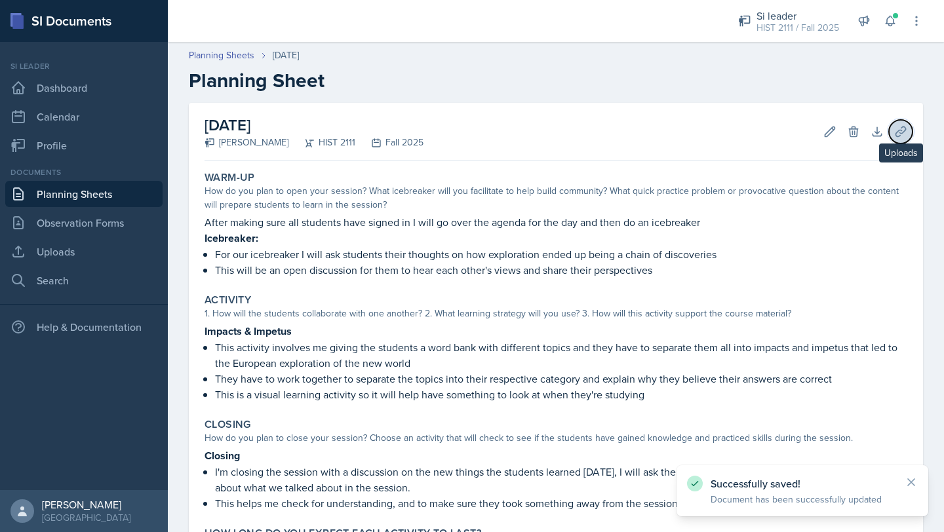
click at [514, 132] on icon at bounding box center [900, 131] width 13 height 13
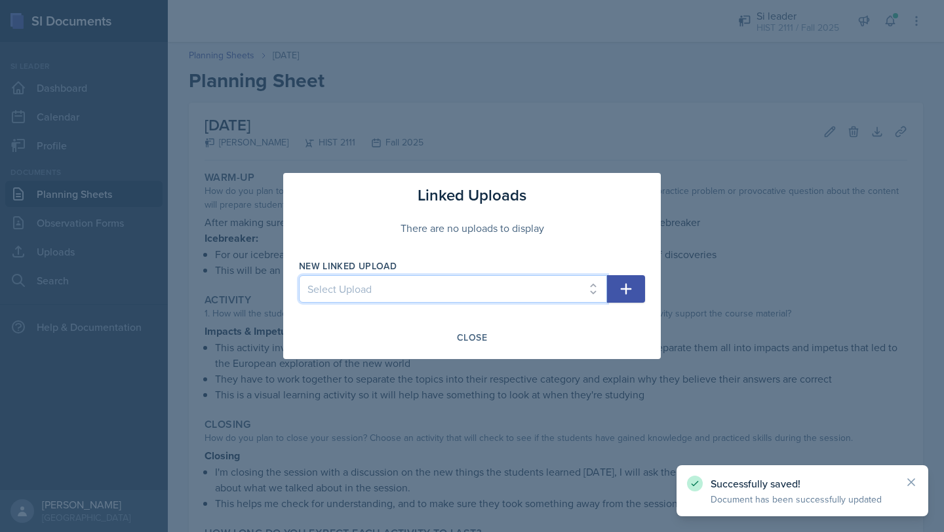
click at [482, 293] on select "Select Upload MOCK SESSON HIST 2111: [DATE] HIST 2111: [DATE] HIST 2111: [DATE]…" at bounding box center [453, 289] width 308 height 28
select select "187b057b-cf4e-4aed-88ea-c69ba23171cc"
click at [299, 275] on select "Select Upload MOCK SESSON HIST 2111: [DATE] HIST 2111: [DATE] HIST 2111: [DATE]…" at bounding box center [453, 289] width 308 height 28
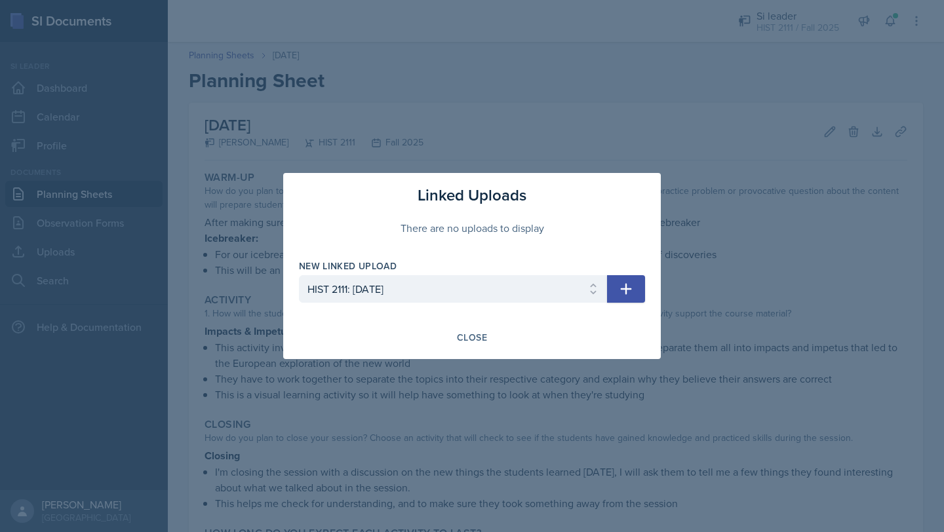
click at [514, 290] on button "button" at bounding box center [626, 289] width 38 height 28
select select
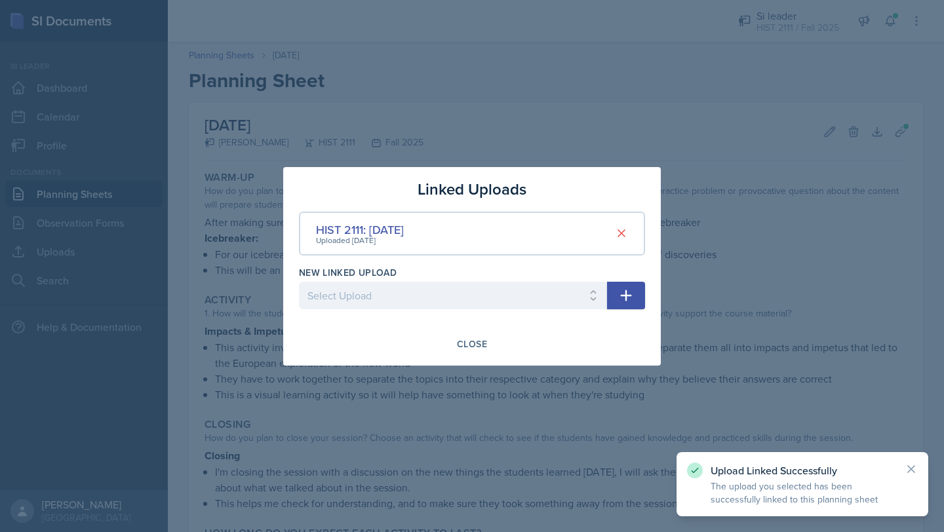
click at [467, 349] on div "Close" at bounding box center [472, 344] width 30 height 10
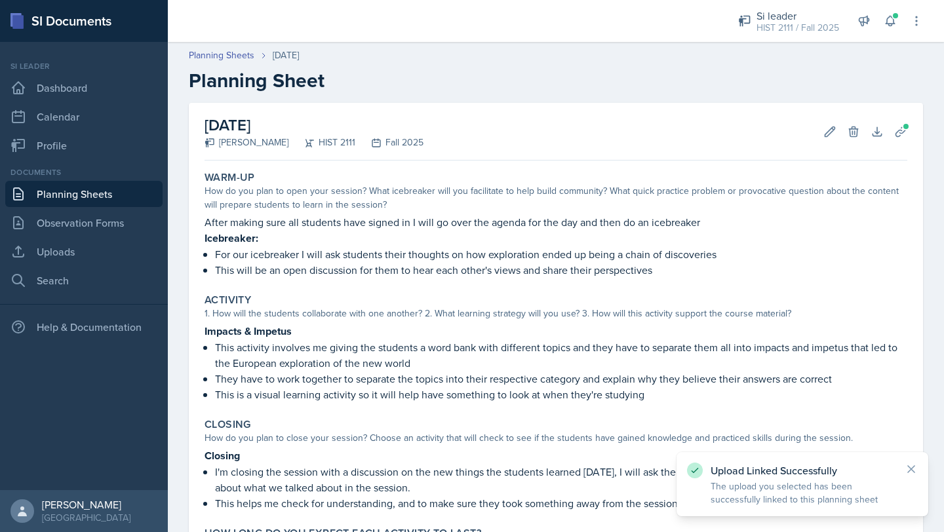
scroll to position [129, 0]
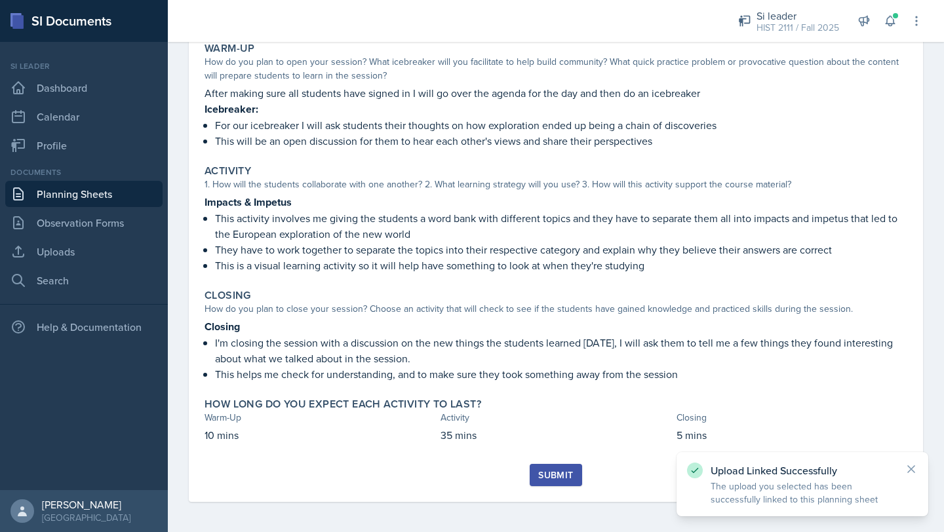
click at [514, 469] on div "Submit" at bounding box center [555, 475] width 35 height 10
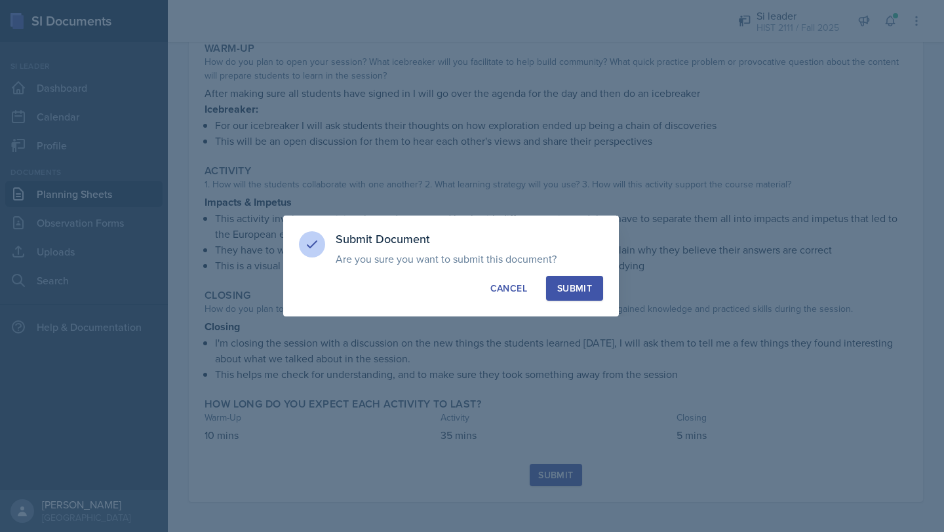
click at [514, 291] on button "Submit" at bounding box center [574, 288] width 57 height 25
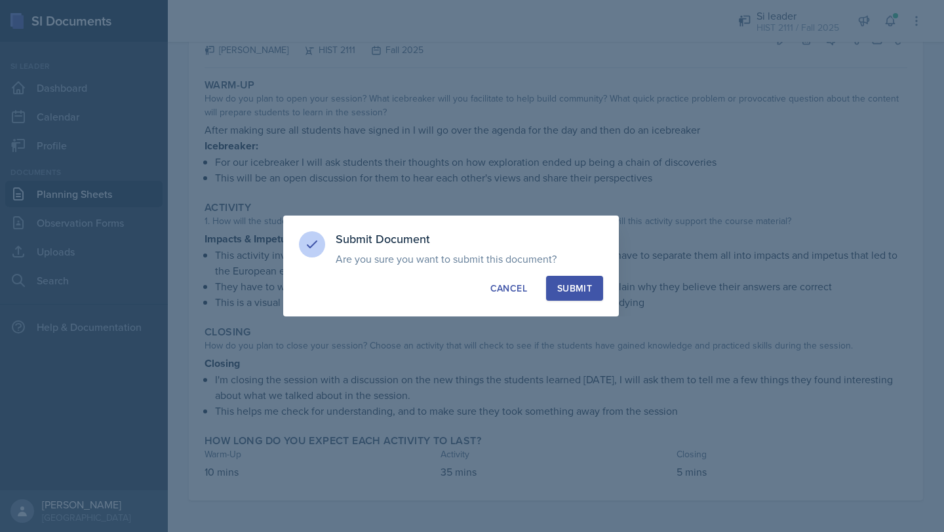
scroll to position [91, 0]
